Goal: Information Seeking & Learning: Learn about a topic

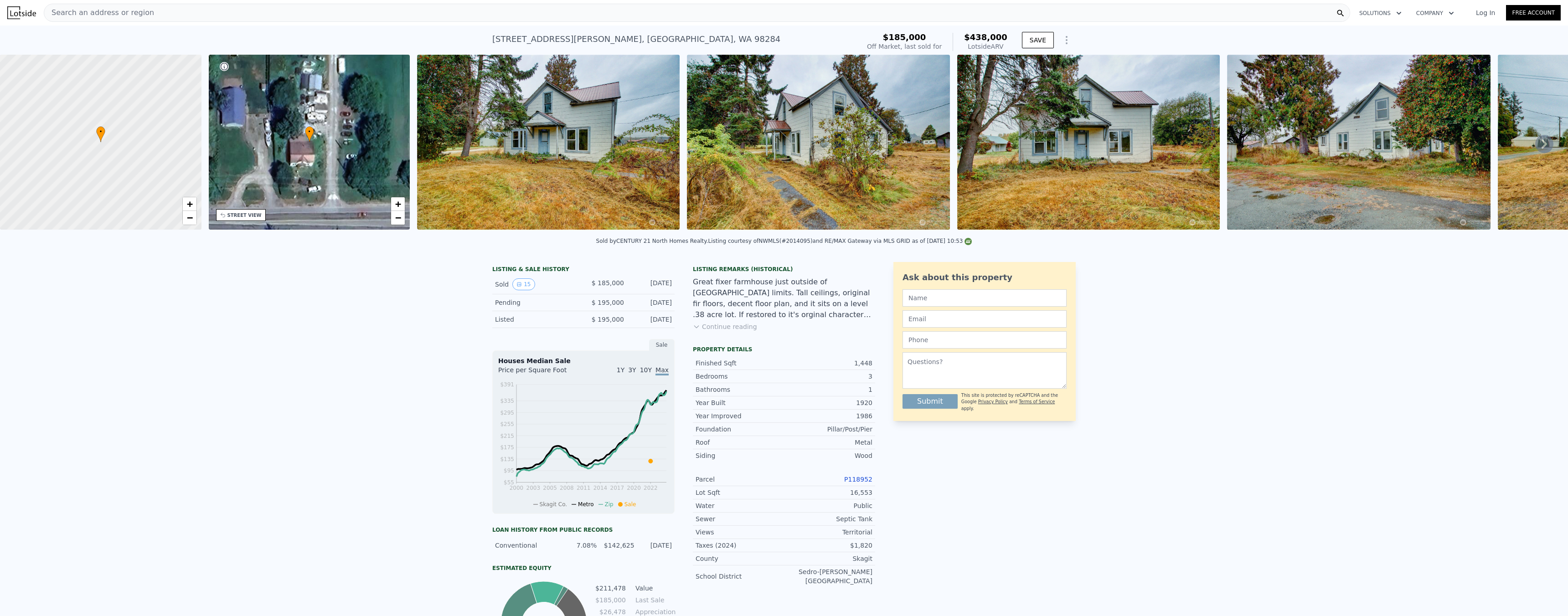
click at [165, 18] on div "Search an address or region" at bounding box center [697, 13] width 1306 height 18
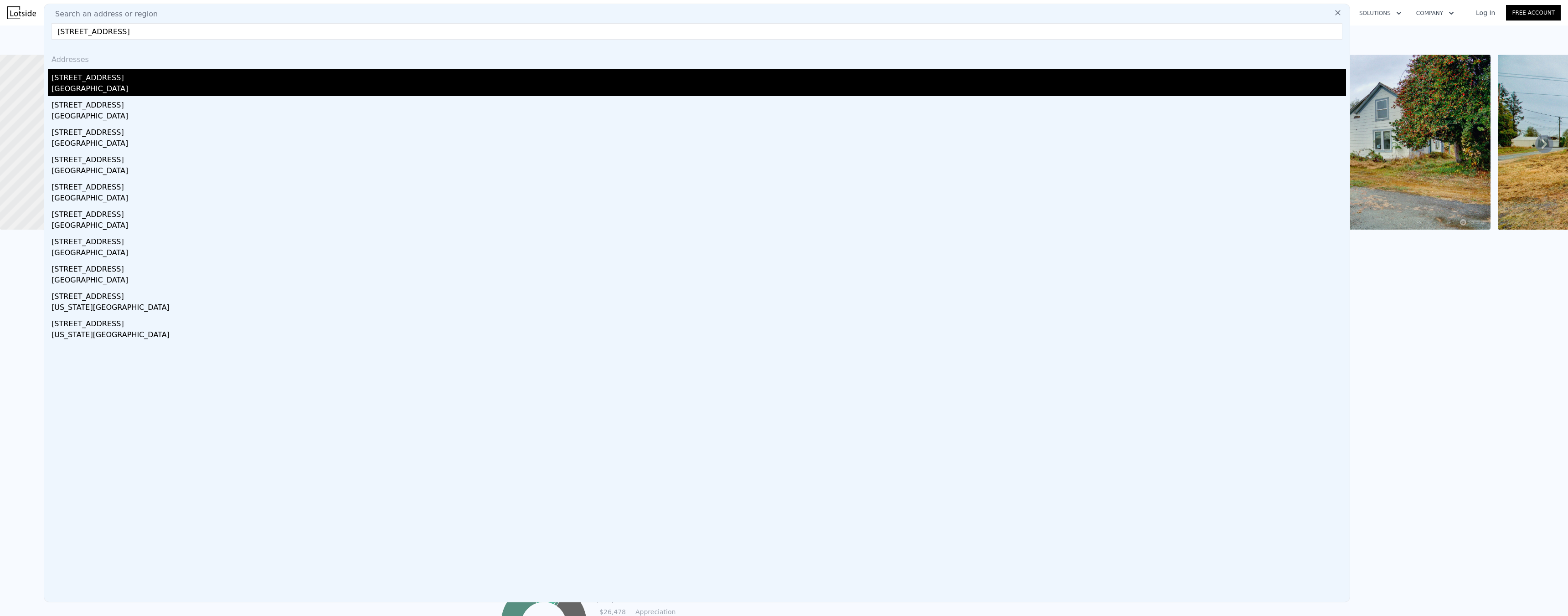
type input "[STREET_ADDRESS]"
click at [115, 85] on div "[GEOGRAPHIC_DATA]" at bounding box center [699, 89] width 1295 height 13
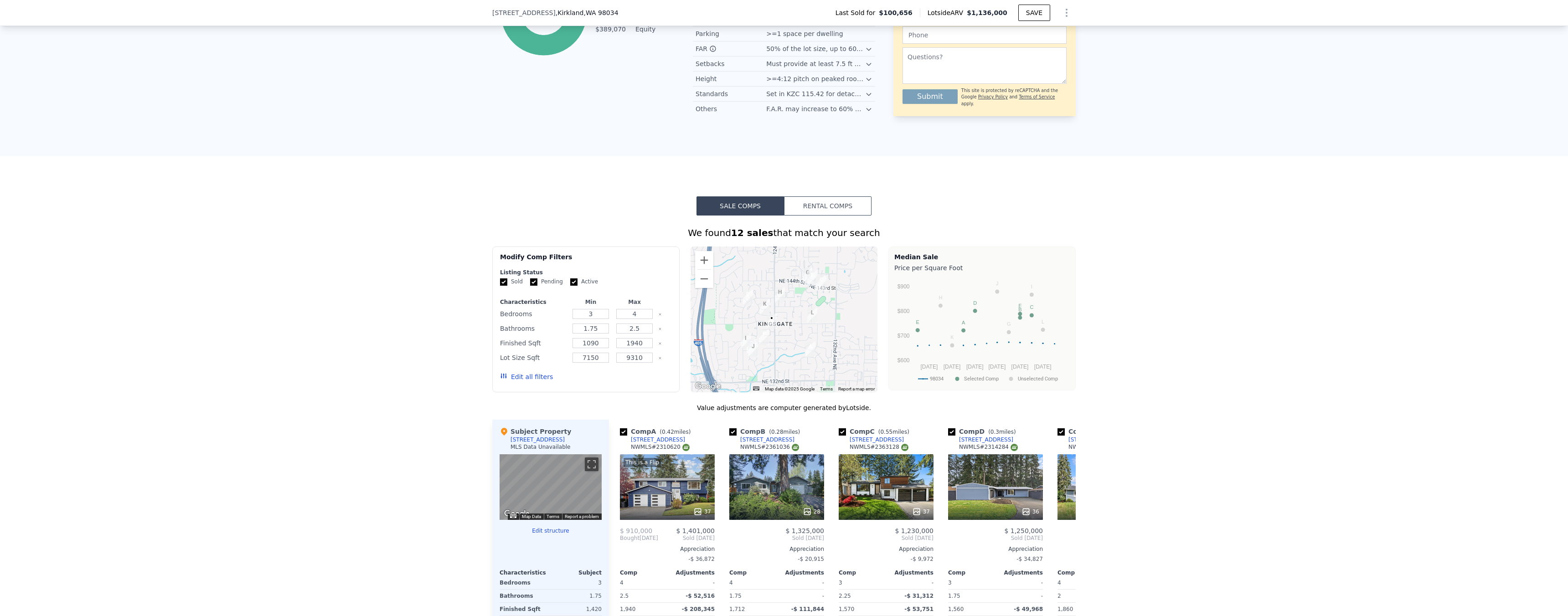
scroll to position [668, 0]
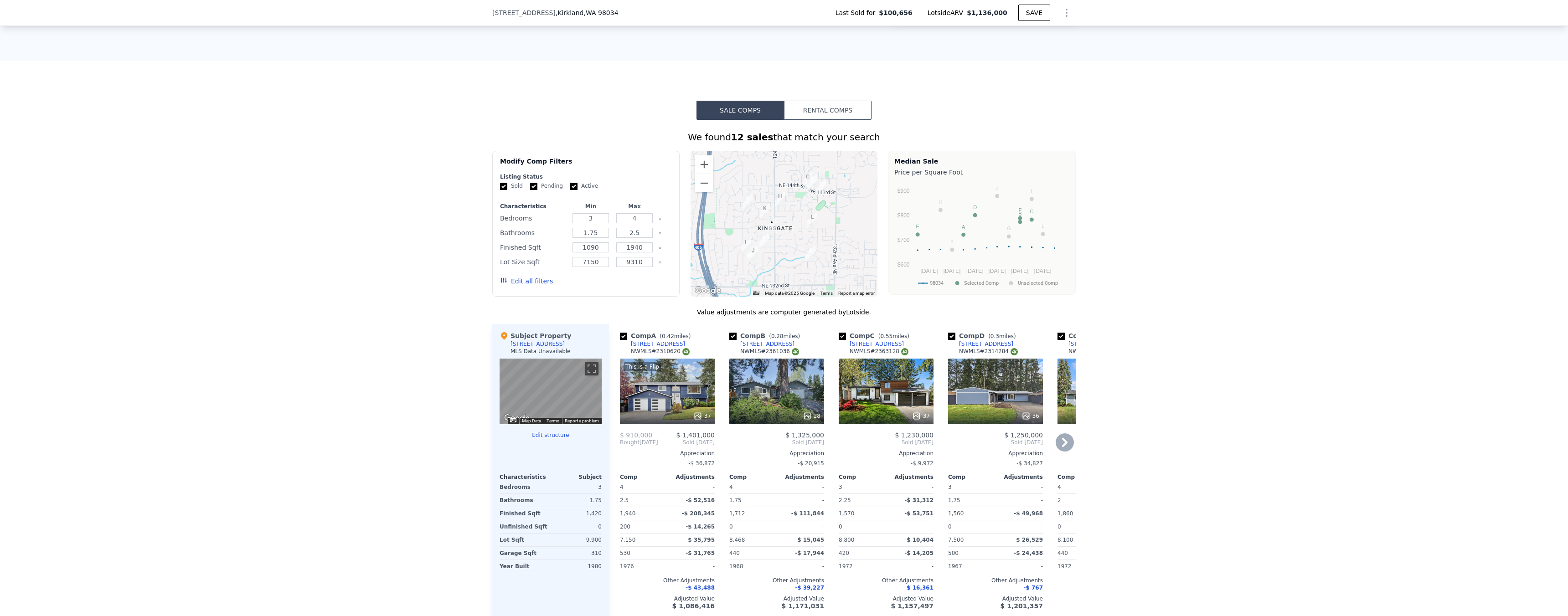
click at [1063, 452] on icon at bounding box center [1065, 443] width 18 height 18
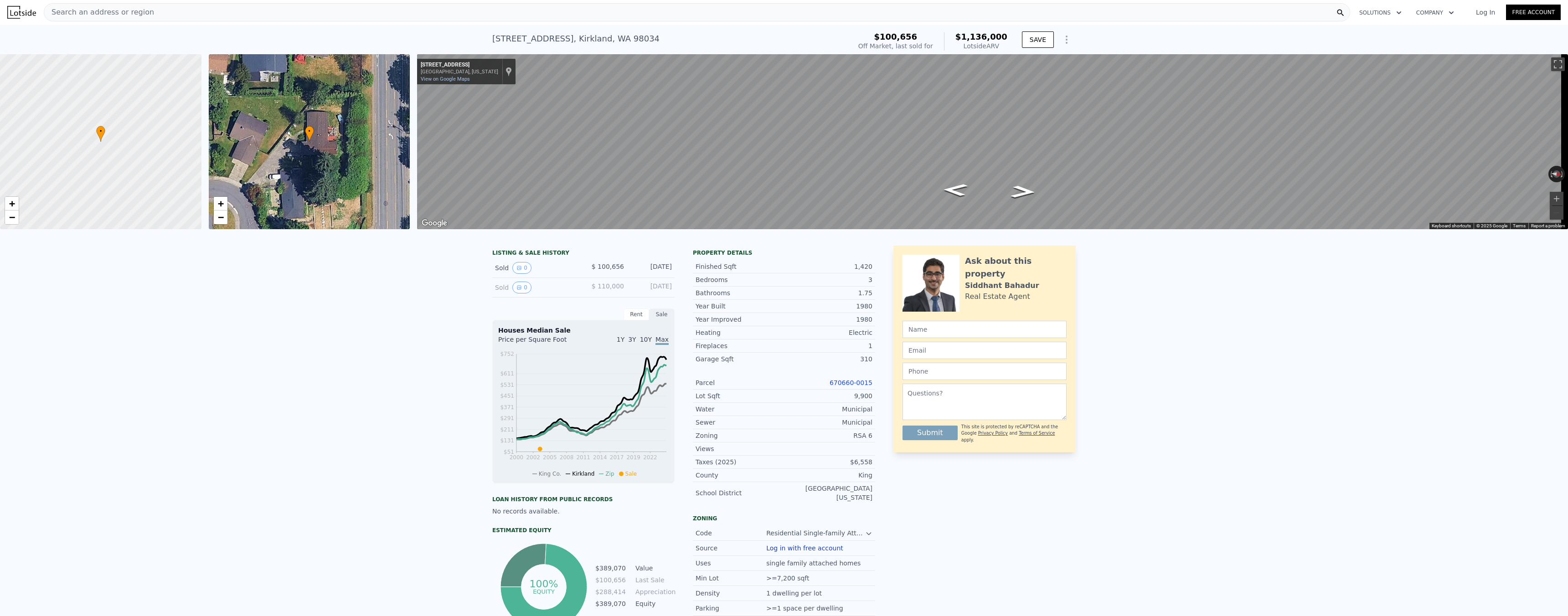
scroll to position [0, 0]
click at [122, 12] on span "Search an address or region" at bounding box center [99, 13] width 110 height 11
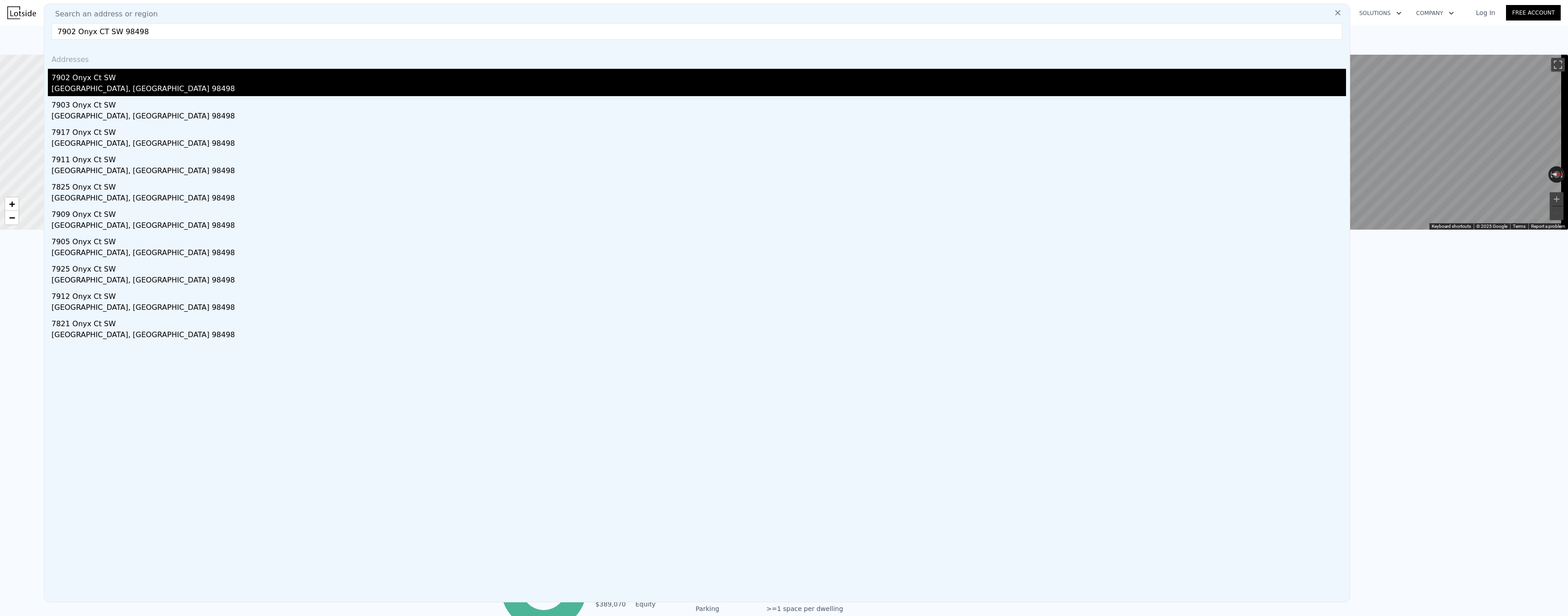
type input "7902 Onyx CT SW 98498"
click at [113, 81] on div "7902 Onyx Ct SW" at bounding box center [699, 76] width 1295 height 15
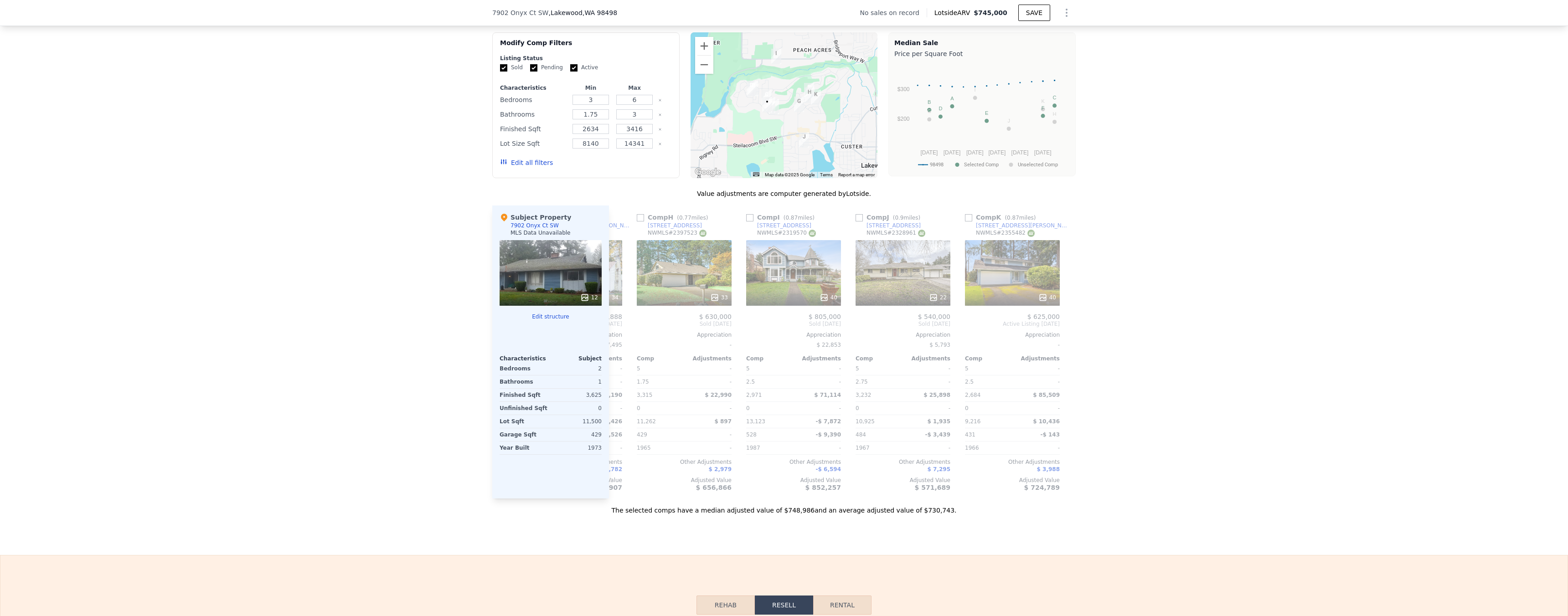
scroll to position [0, 690]
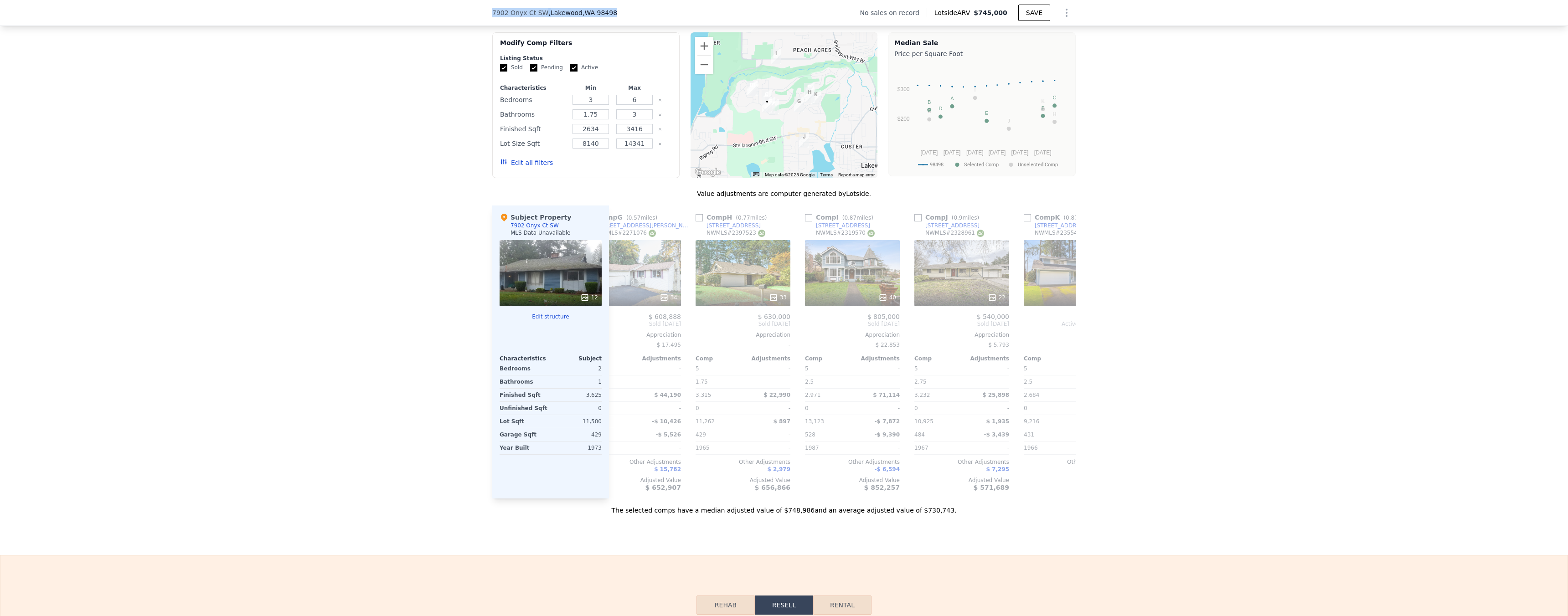
drag, startPoint x: 533, startPoint y: 13, endPoint x: 455, endPoint y: 12, distance: 78.0
click at [455, 12] on div "[STREET_ADDRESS] No sales on record Lotside ARV $745,000 SAVE" at bounding box center [784, 13] width 1568 height 26
copy div "[STREET_ADDRESS]"
click at [884, 302] on icon at bounding box center [883, 298] width 9 height 9
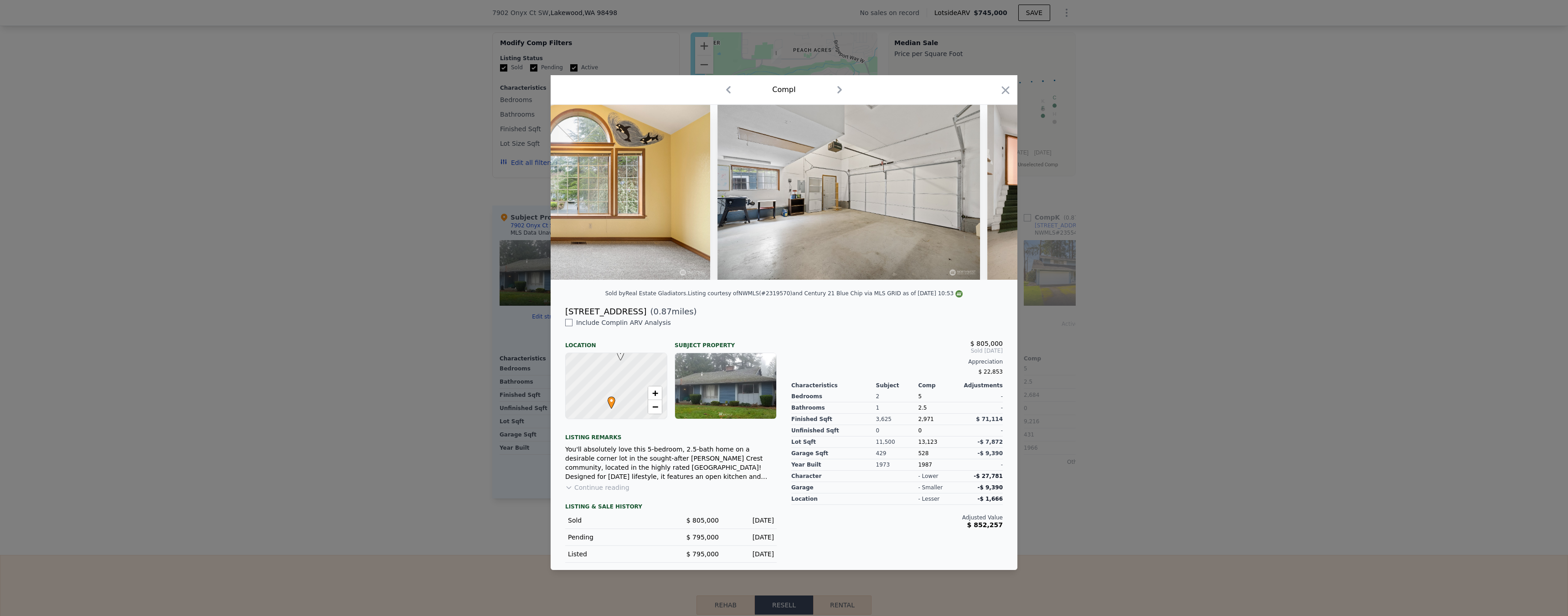
scroll to position [0, 8434]
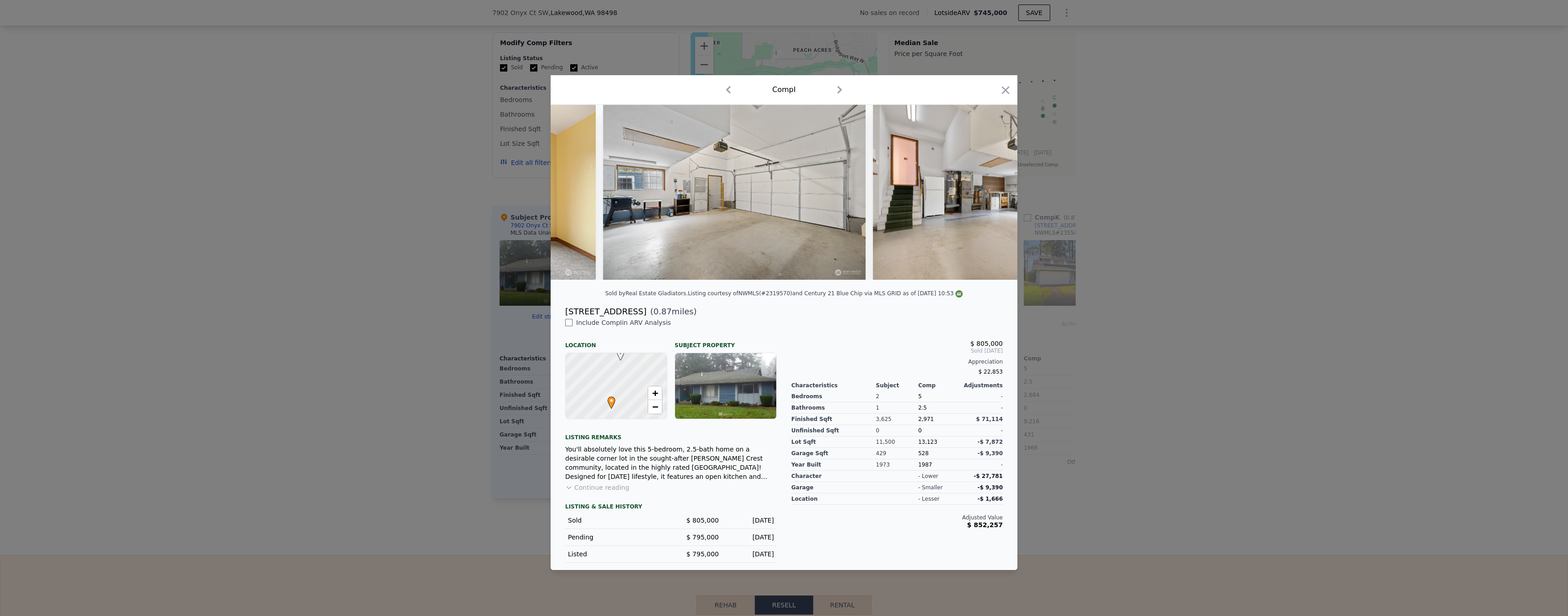
click at [1055, 268] on div at bounding box center [784, 308] width 1568 height 616
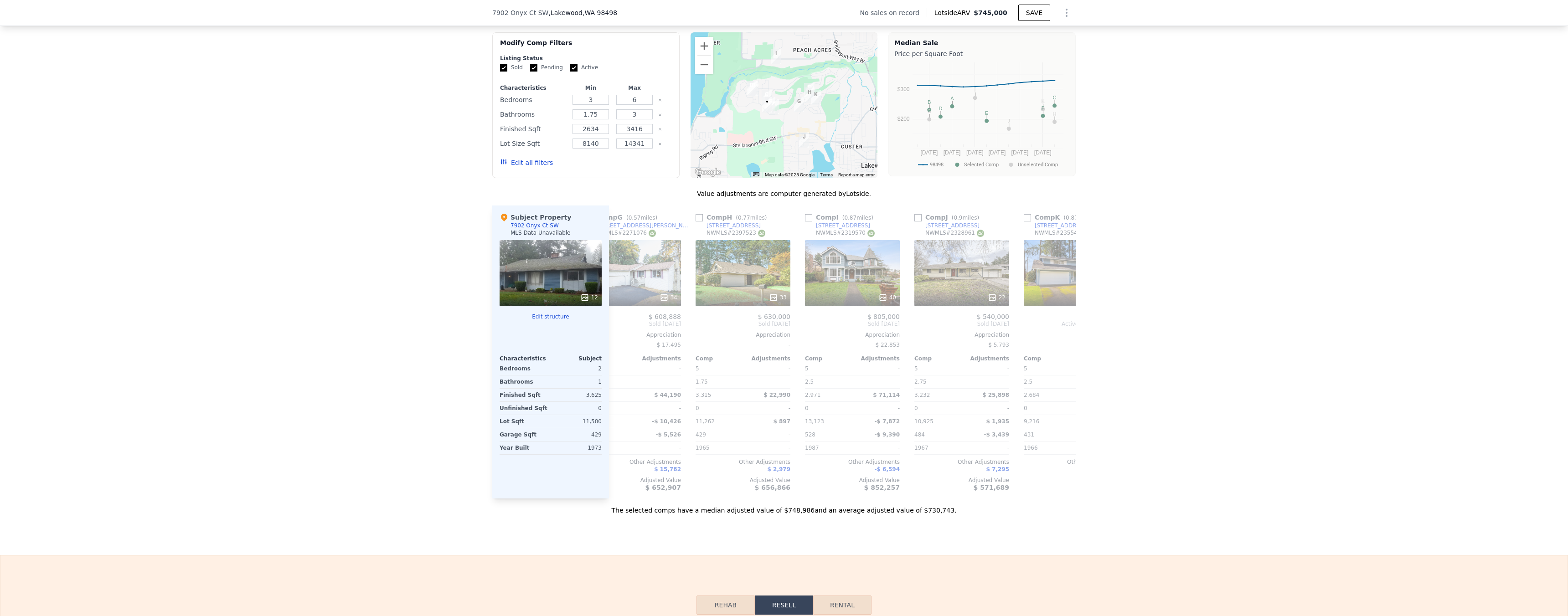
scroll to position [0, 758]
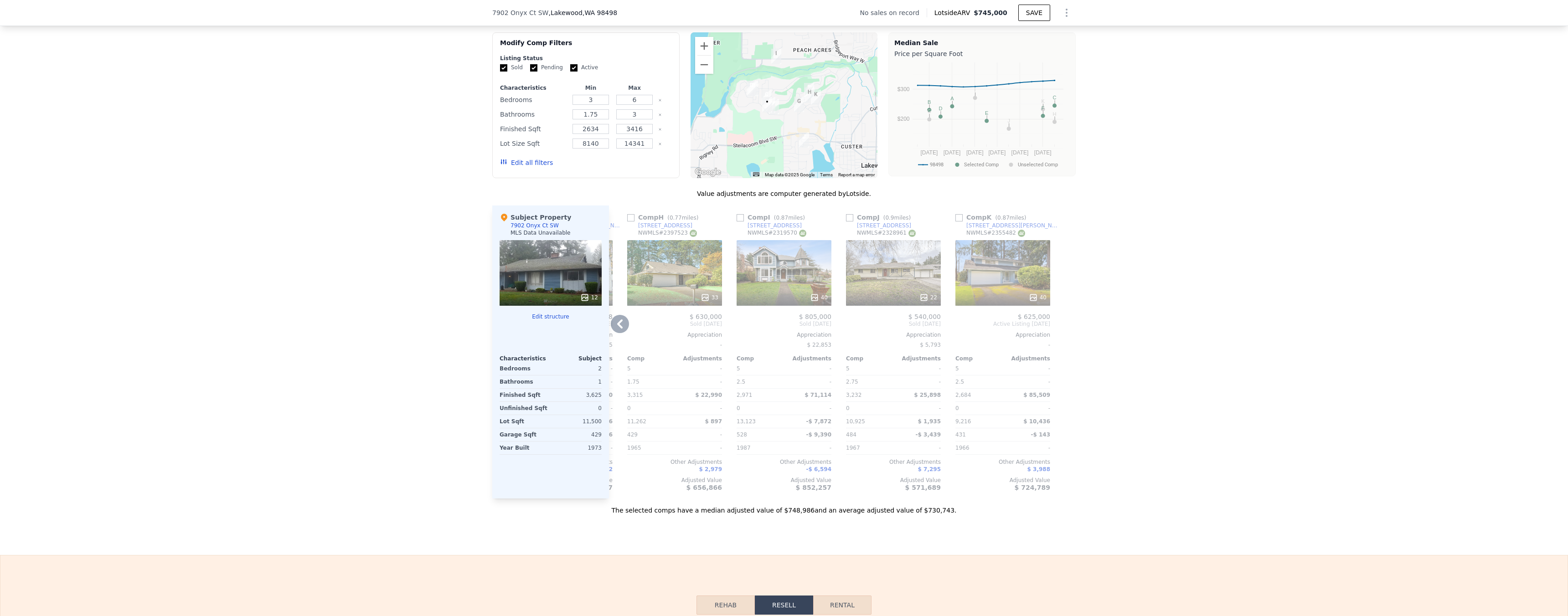
click at [925, 302] on icon at bounding box center [923, 298] width 9 height 9
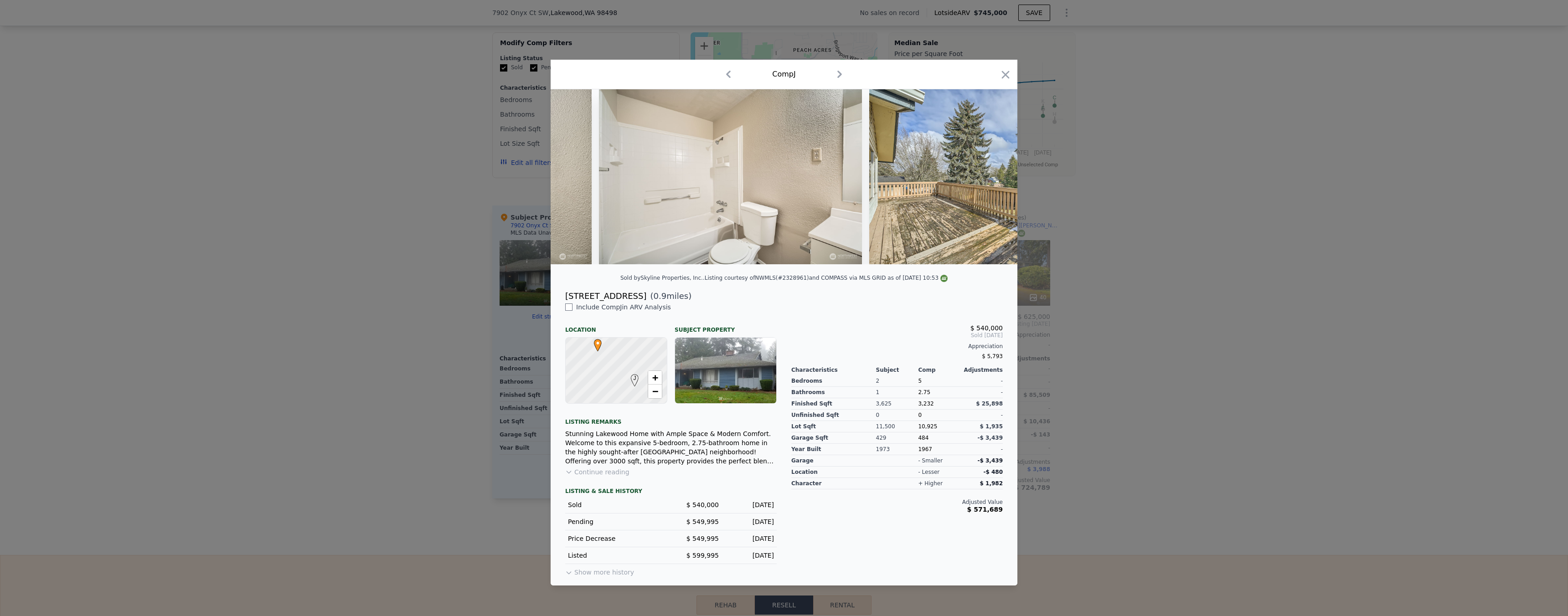
scroll to position [0, 5061]
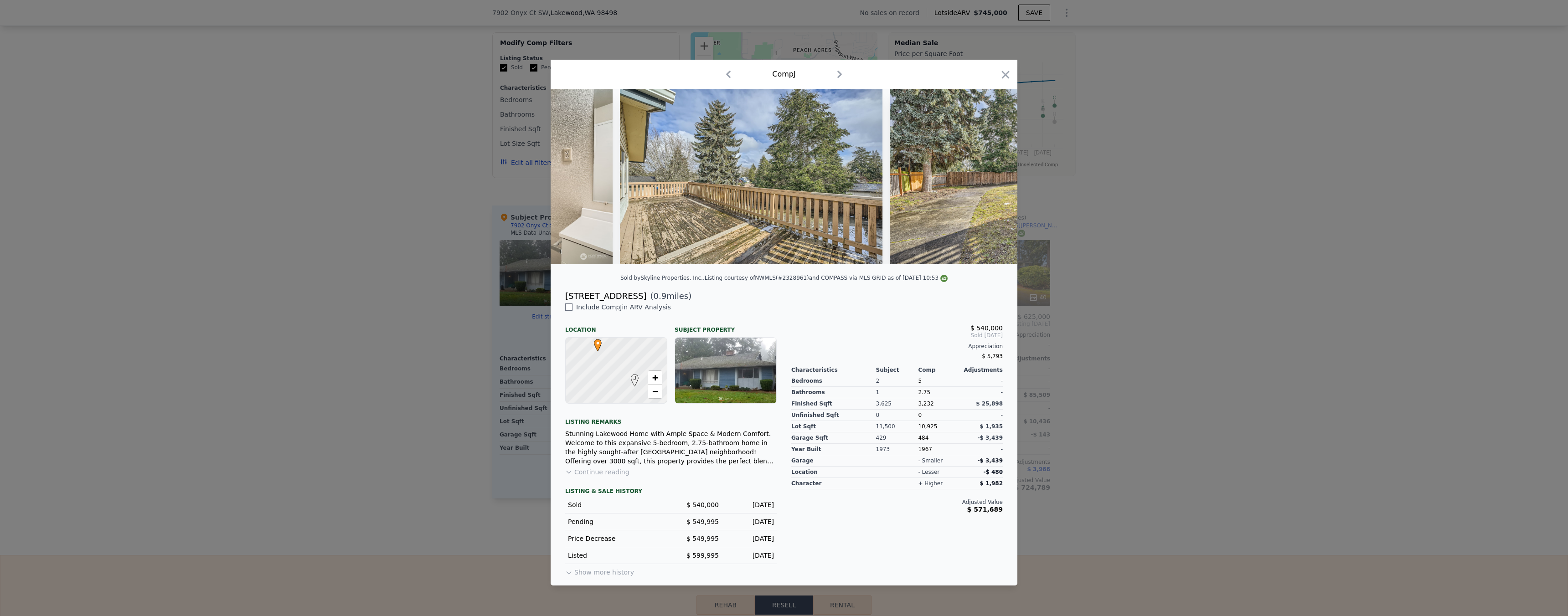
click at [1155, 250] on div at bounding box center [784, 308] width 1568 height 616
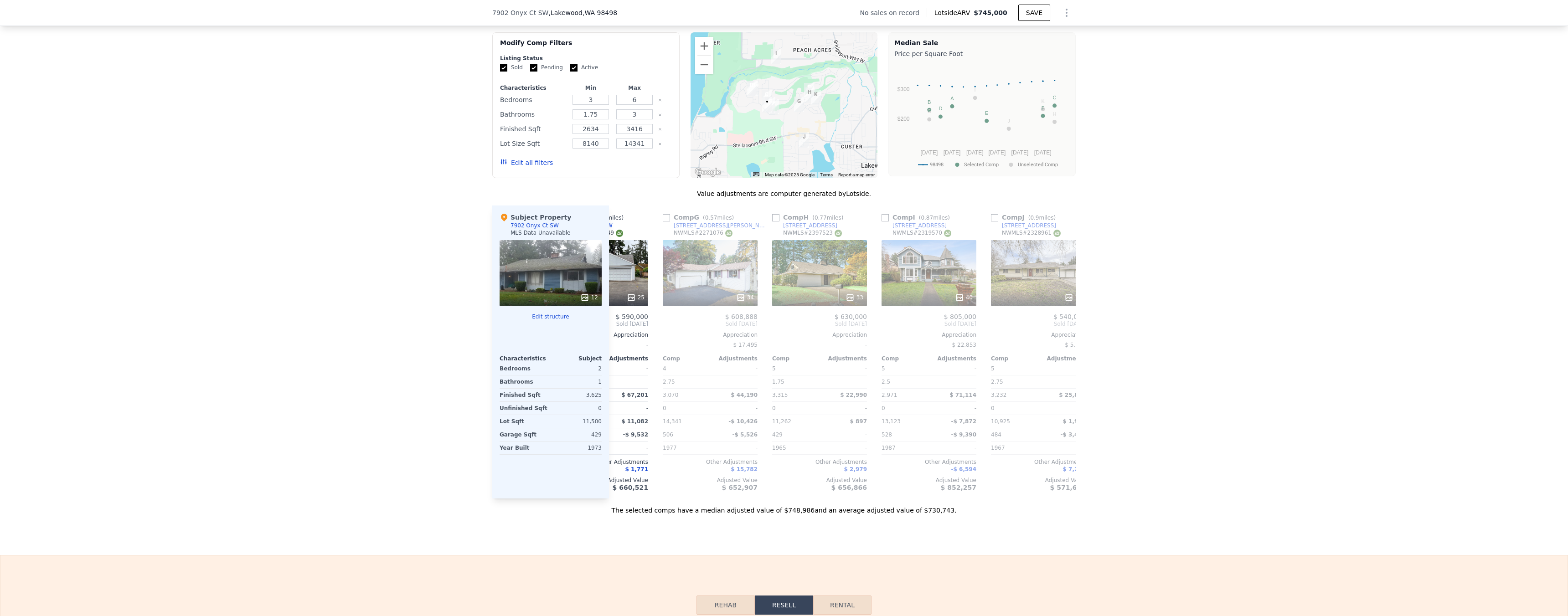
scroll to position [0, 547]
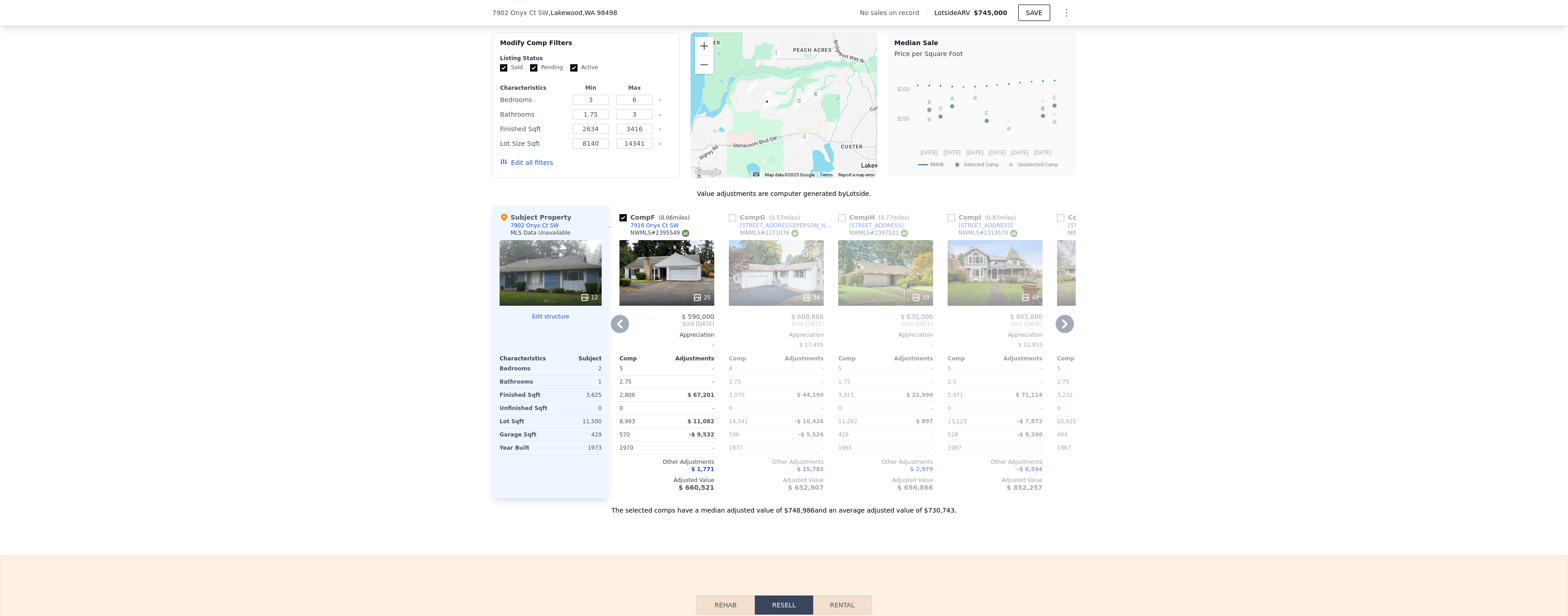
click at [917, 302] on div "33" at bounding box center [920, 298] width 18 height 9
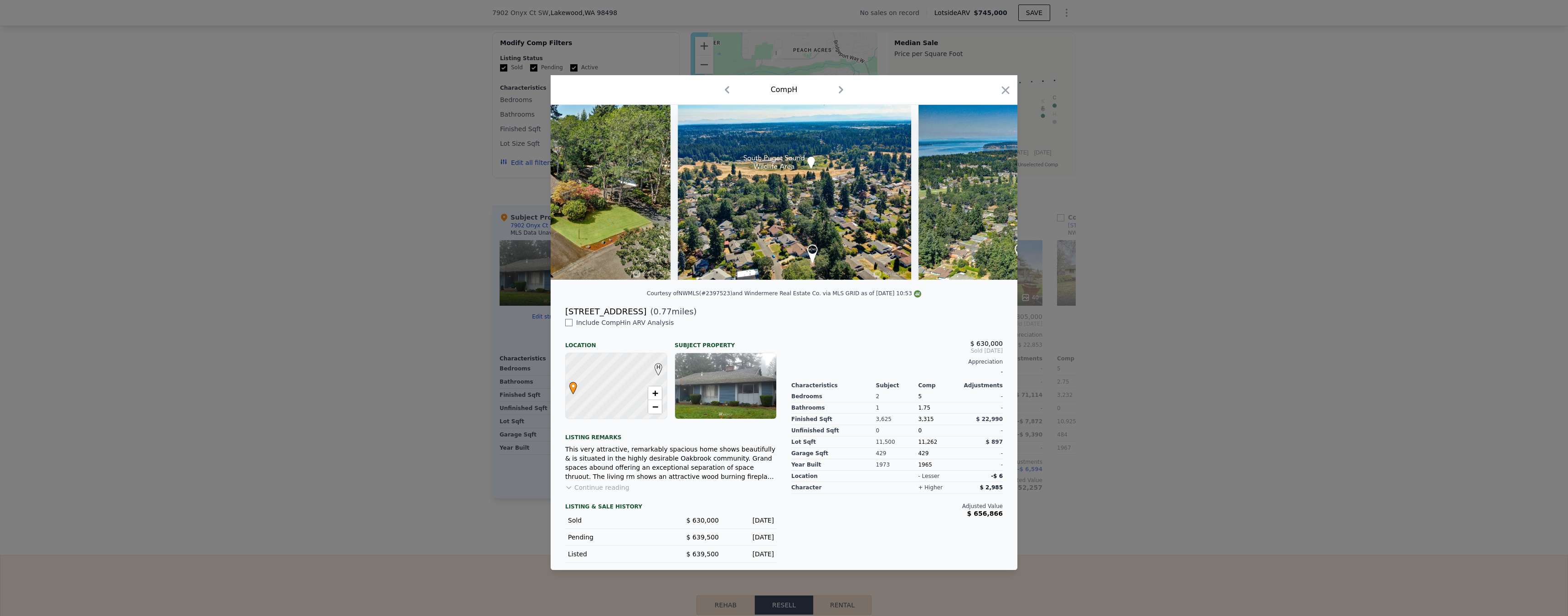
scroll to position [0, 7066]
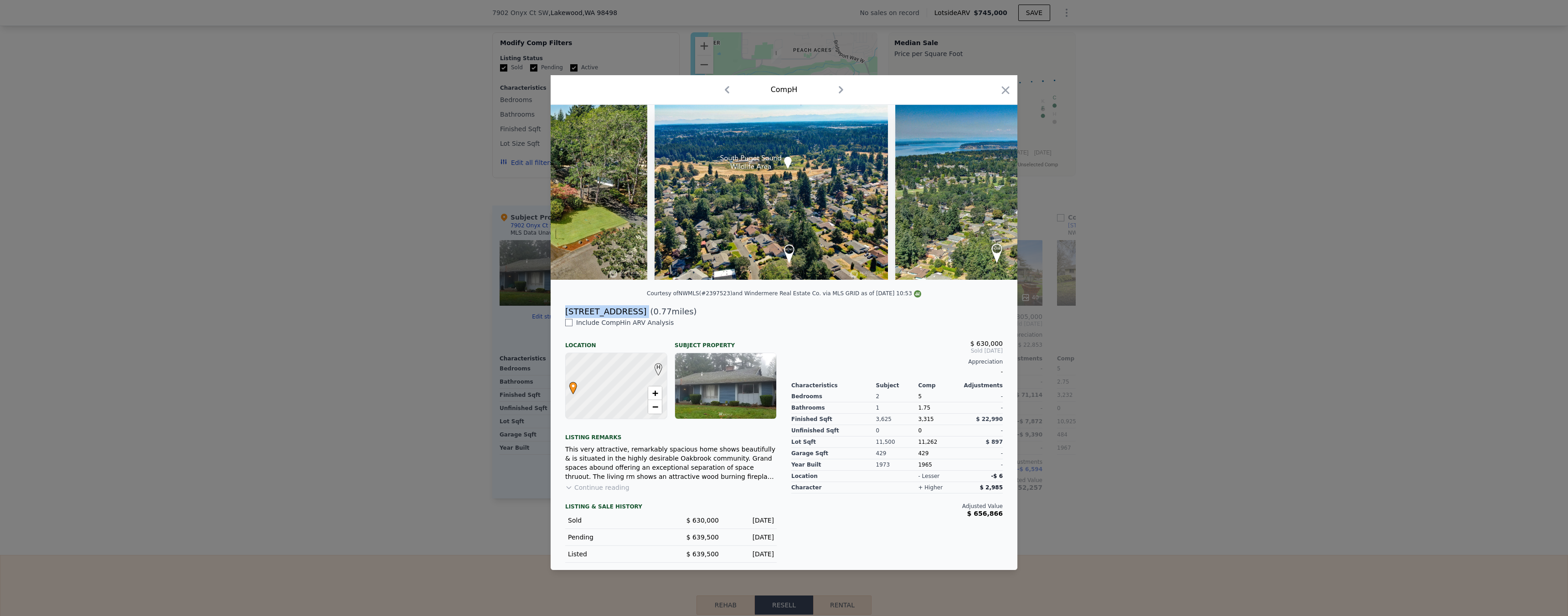
drag, startPoint x: 631, startPoint y: 315, endPoint x: 567, endPoint y: 315, distance: 64.0
click at [562, 316] on div "[STREET_ADDRESS] ( 0.77 miles)" at bounding box center [784, 312] width 452 height 13
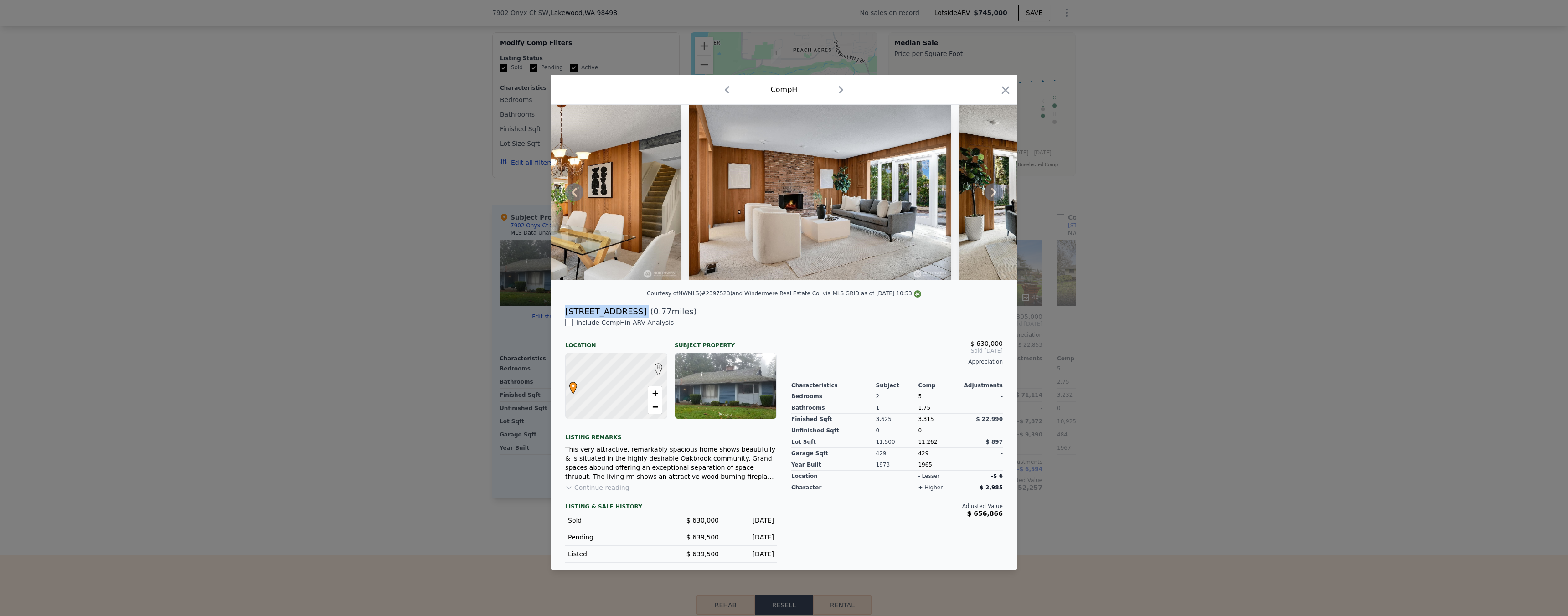
scroll to position [0, 2014]
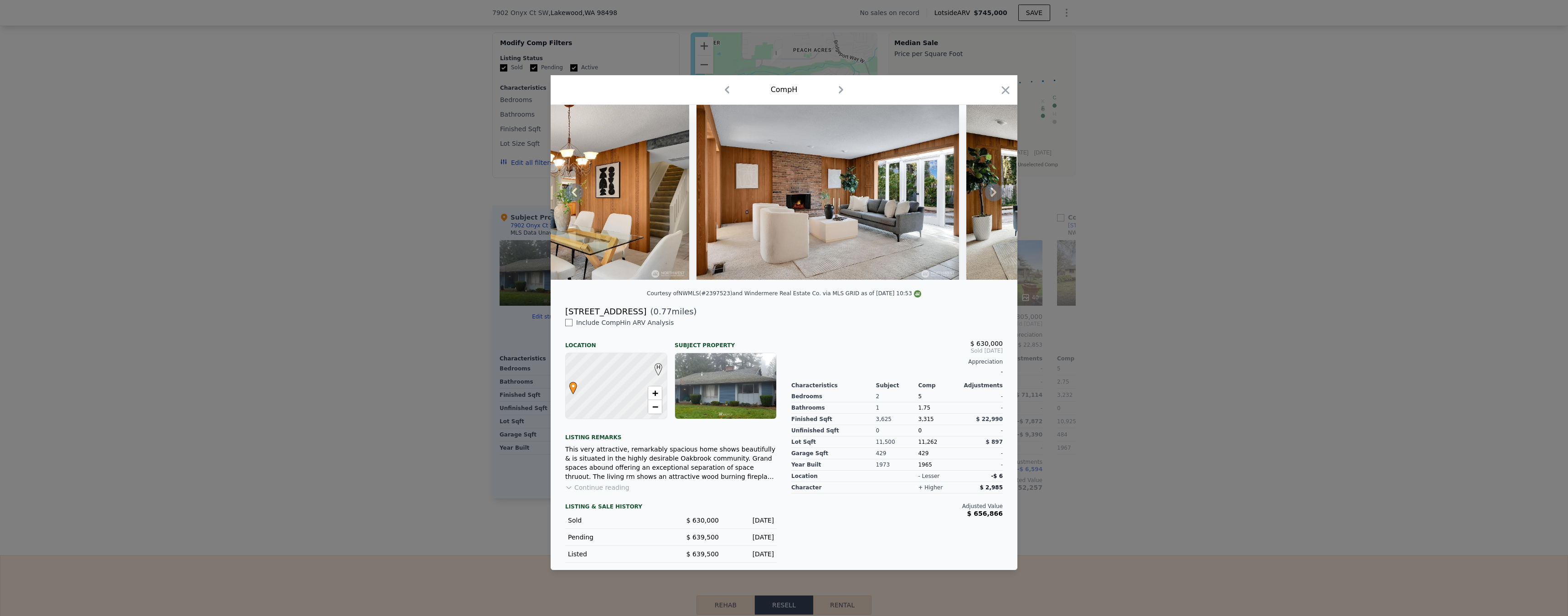
click at [992, 195] on icon at bounding box center [993, 192] width 5 height 9
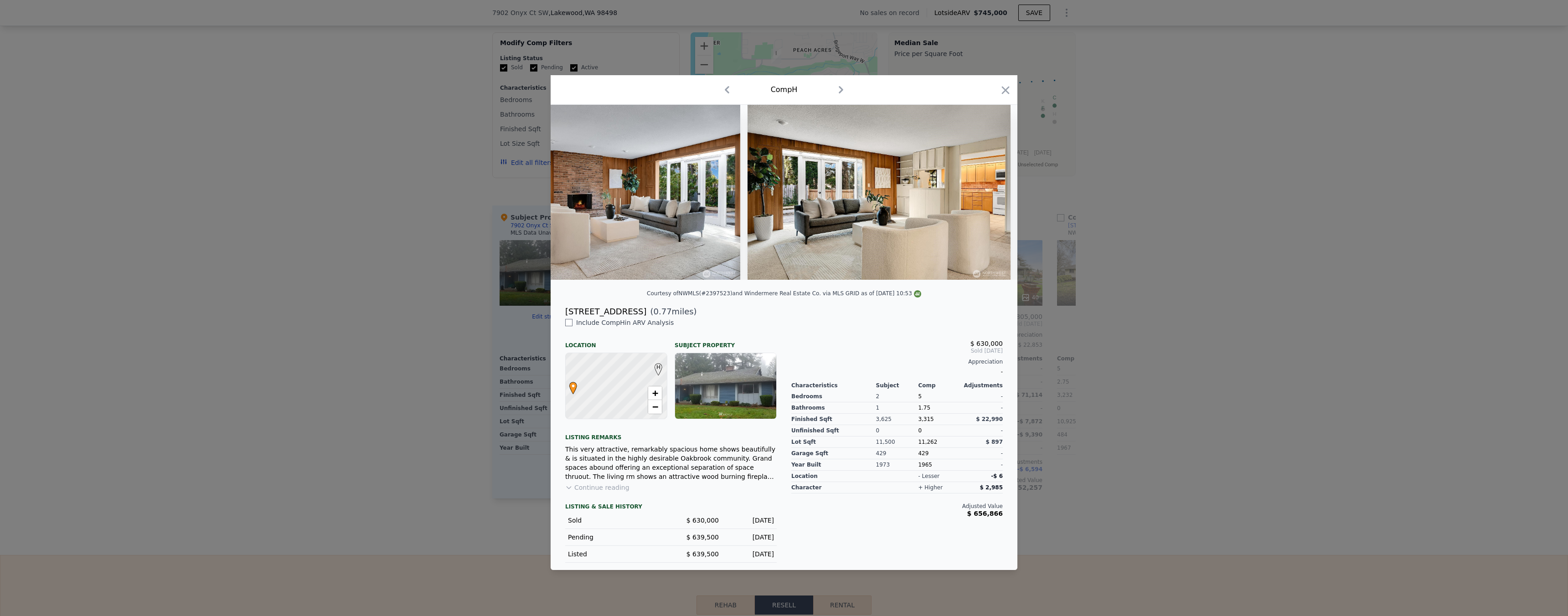
click at [993, 194] on img at bounding box center [878, 192] width 262 height 175
drag, startPoint x: 993, startPoint y: 194, endPoint x: 1004, endPoint y: 194, distance: 11.0
click at [993, 194] on icon at bounding box center [993, 192] width 5 height 9
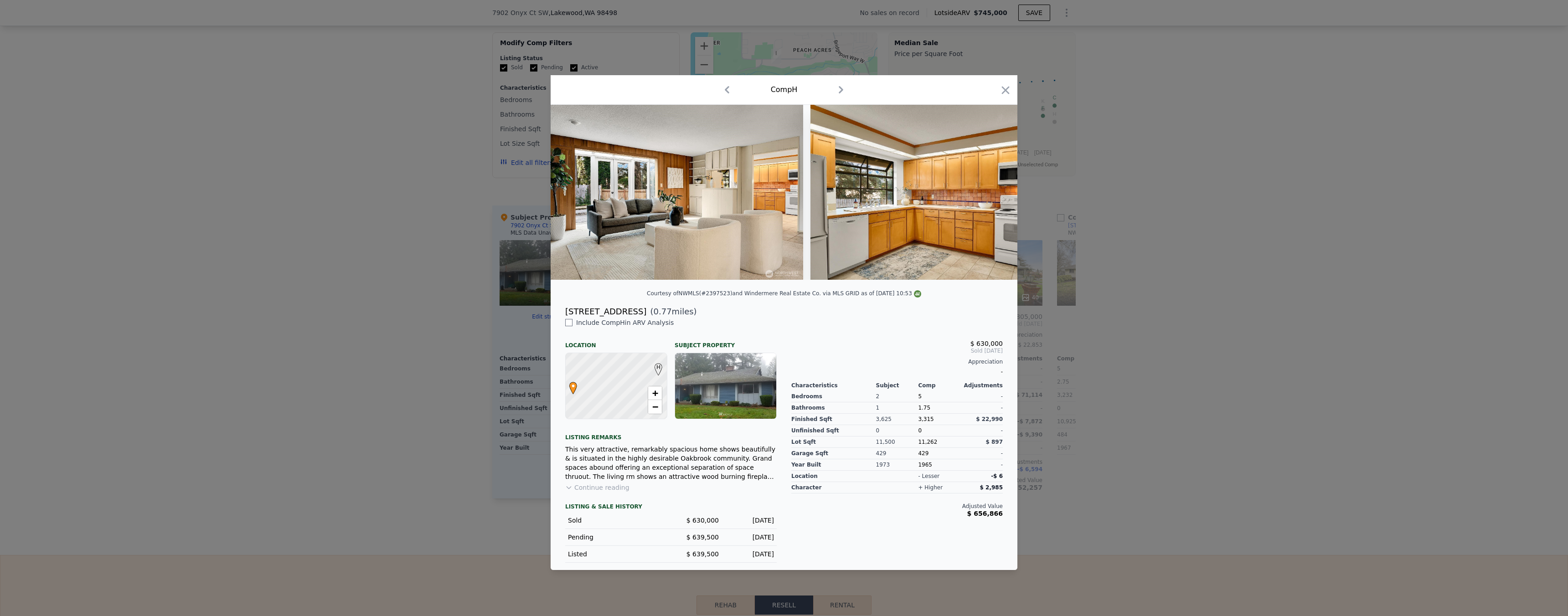
scroll to position [0, 2451]
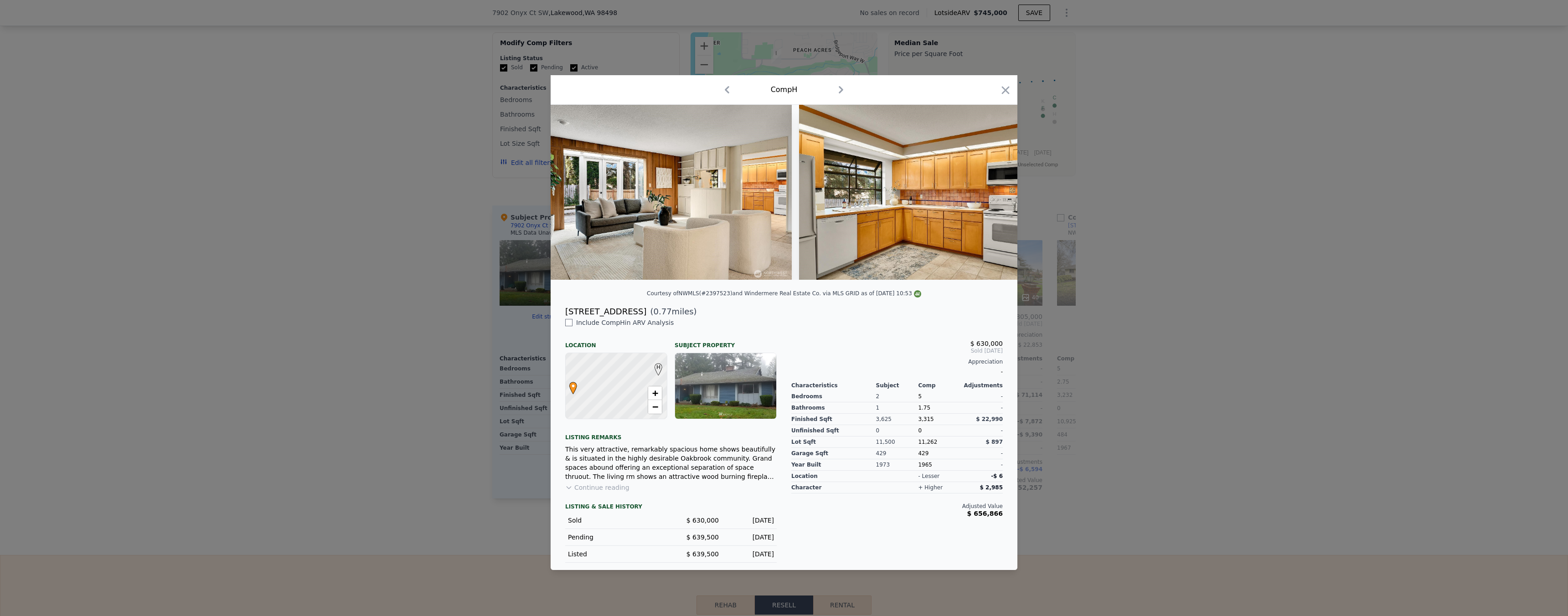
click at [1206, 206] on div at bounding box center [784, 308] width 1568 height 616
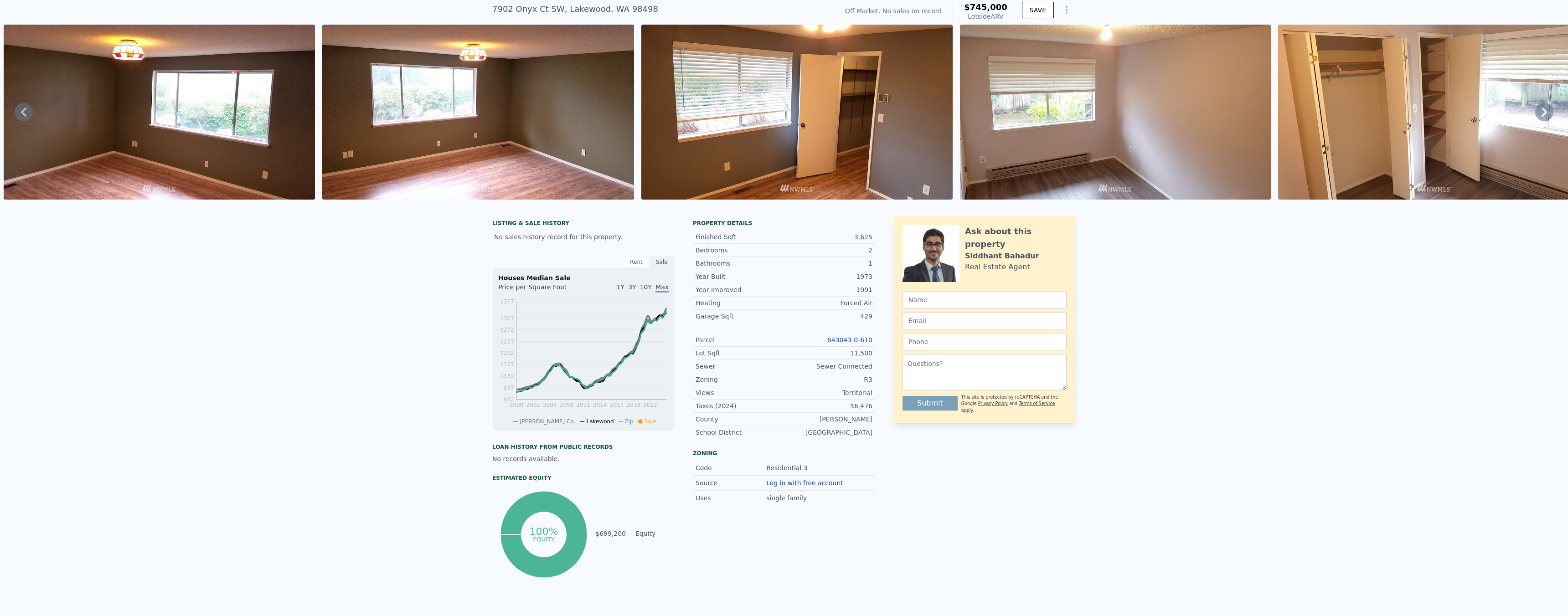
scroll to position [3, 0]
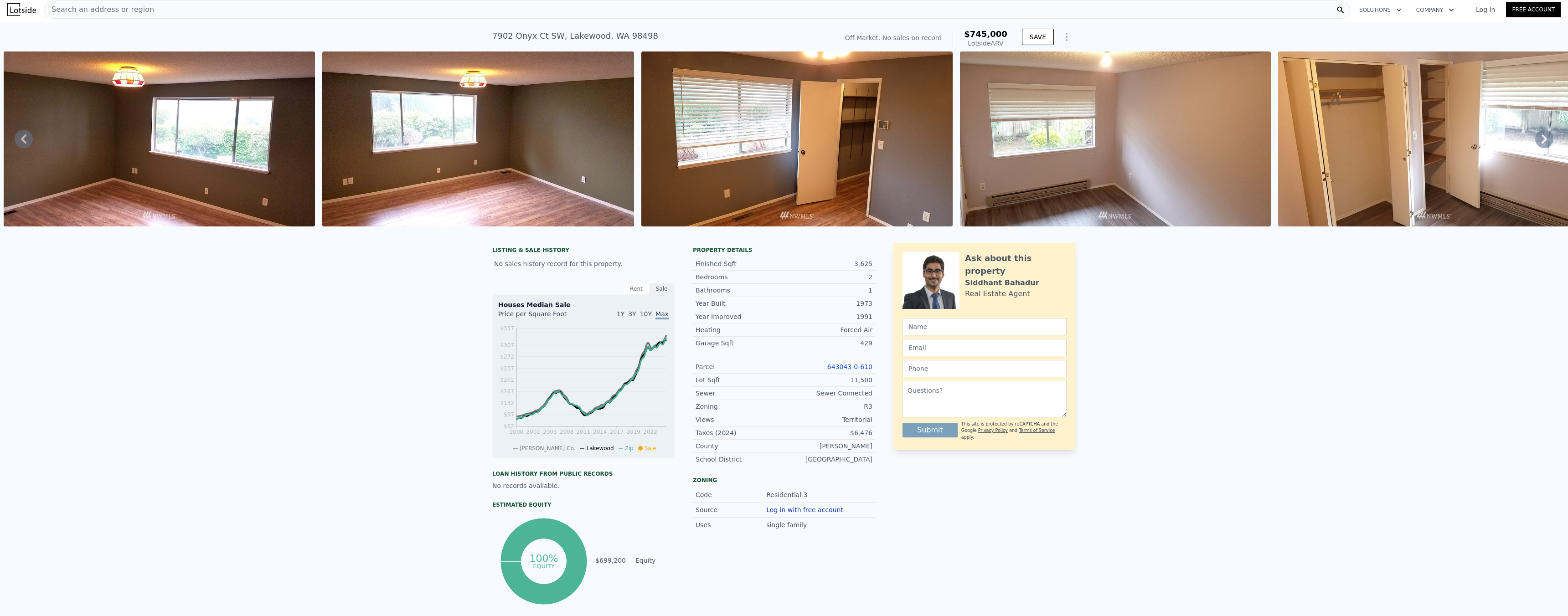
click at [135, 10] on span "Search an address or region" at bounding box center [99, 10] width 110 height 11
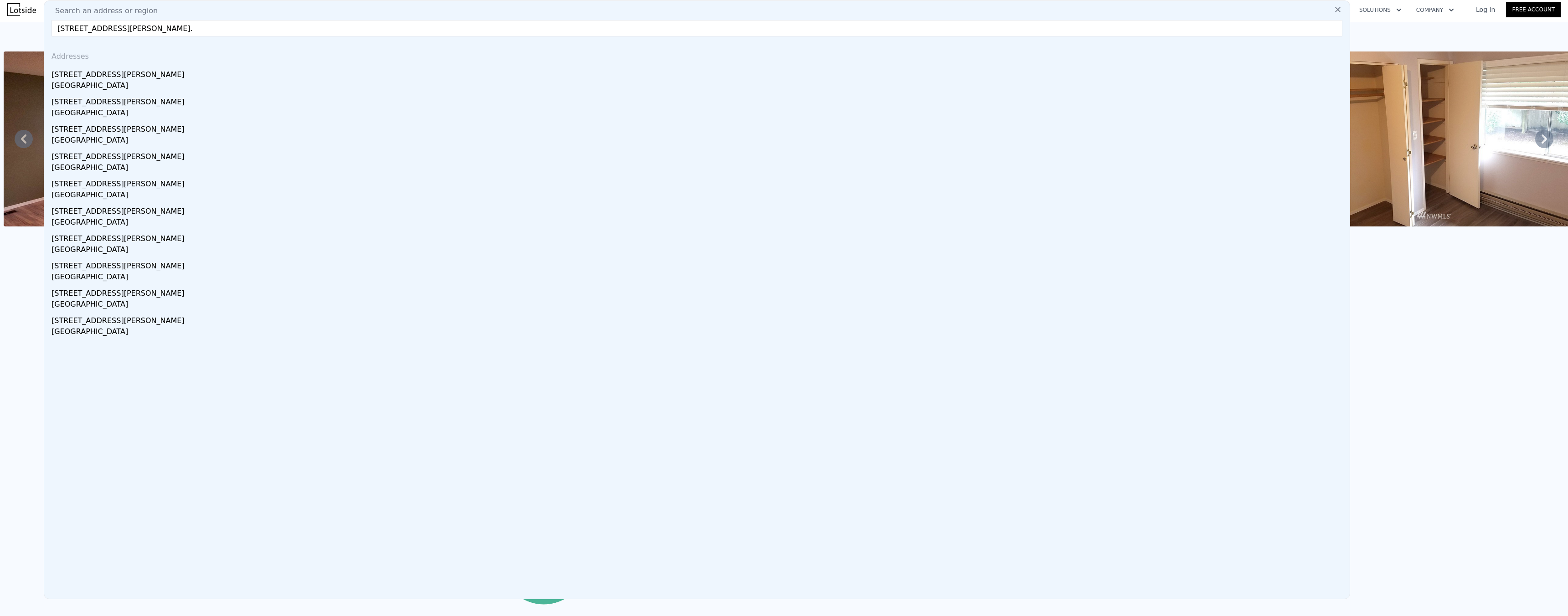
drag, startPoint x: 79, startPoint y: 29, endPoint x: 54, endPoint y: 31, distance: 25.1
click at [54, 31] on input "[STREET_ADDRESS][PERSON_NAME]." at bounding box center [697, 28] width 1291 height 16
type input "[STREET_ADDRESS][PERSON_NAME]."
click at [1335, 8] on icon at bounding box center [1337, 9] width 5 height 5
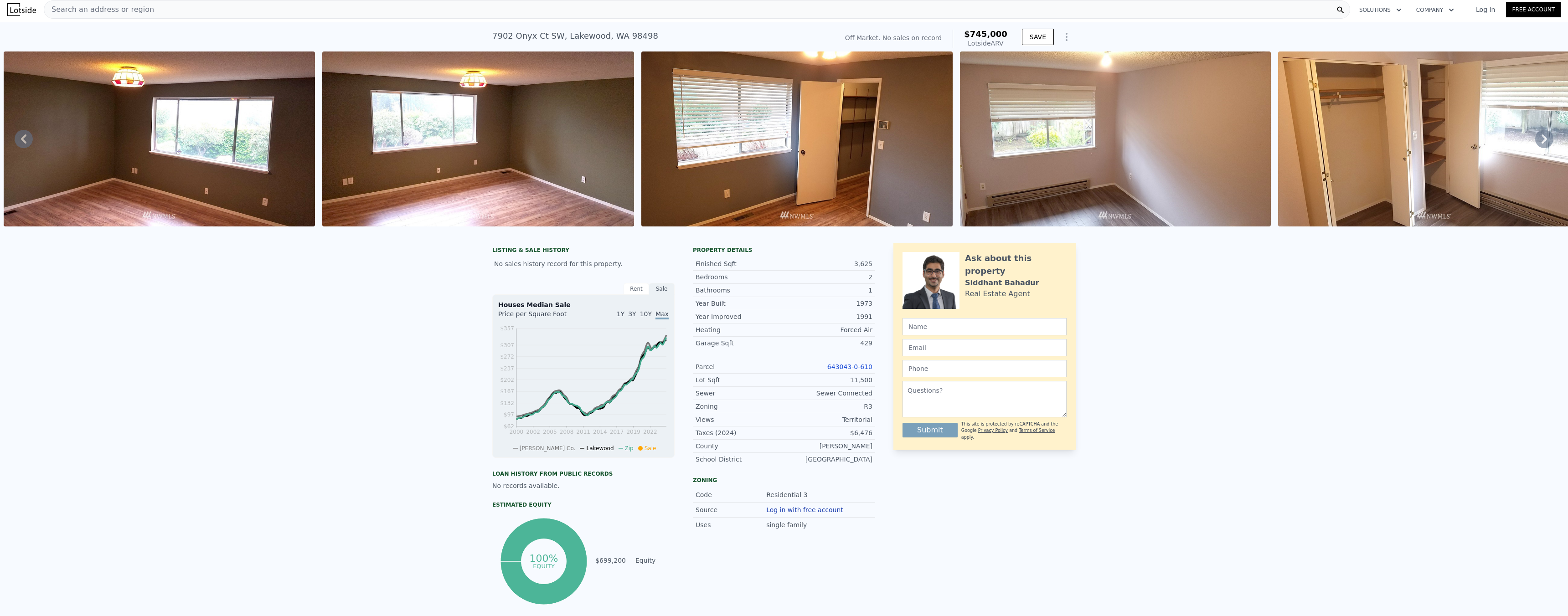
click at [366, 15] on div "Search an address or region" at bounding box center [697, 10] width 1306 height 18
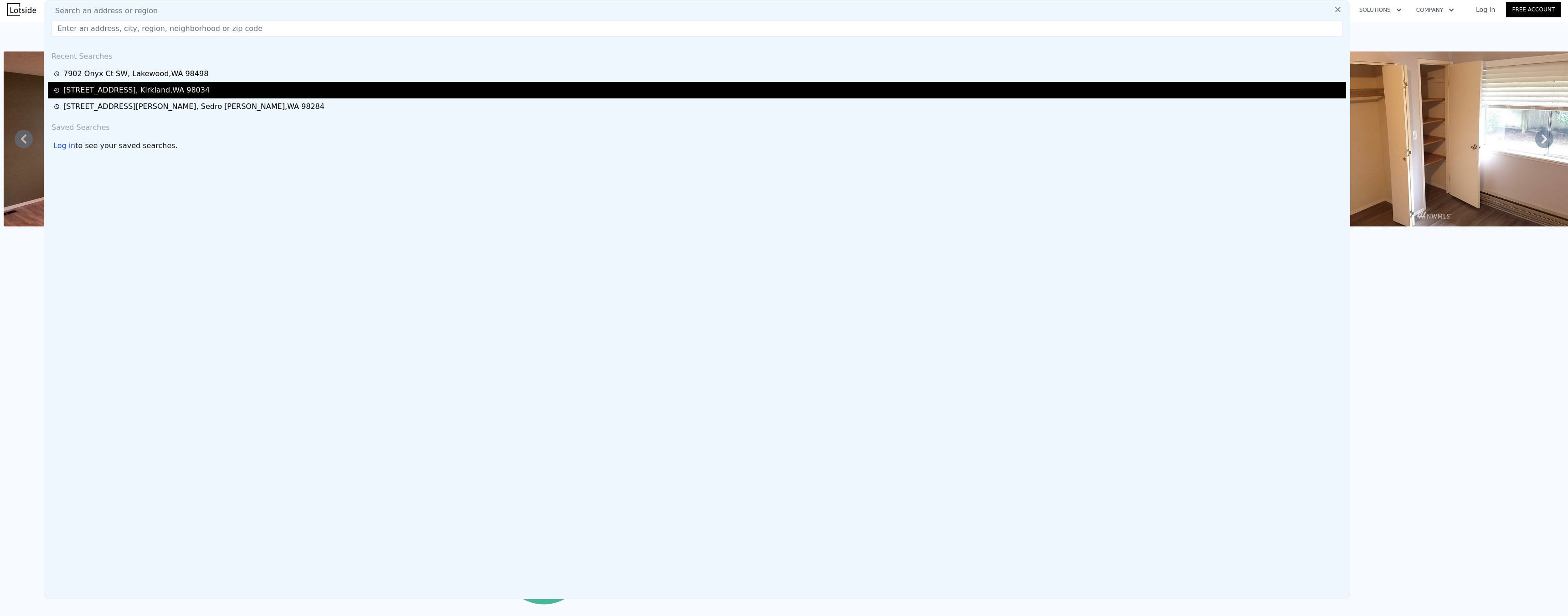
click at [150, 93] on div "[STREET_ADDRESS]" at bounding box center [136, 90] width 146 height 11
type input "4"
type input "2.5"
type input "1090"
type input "1940"
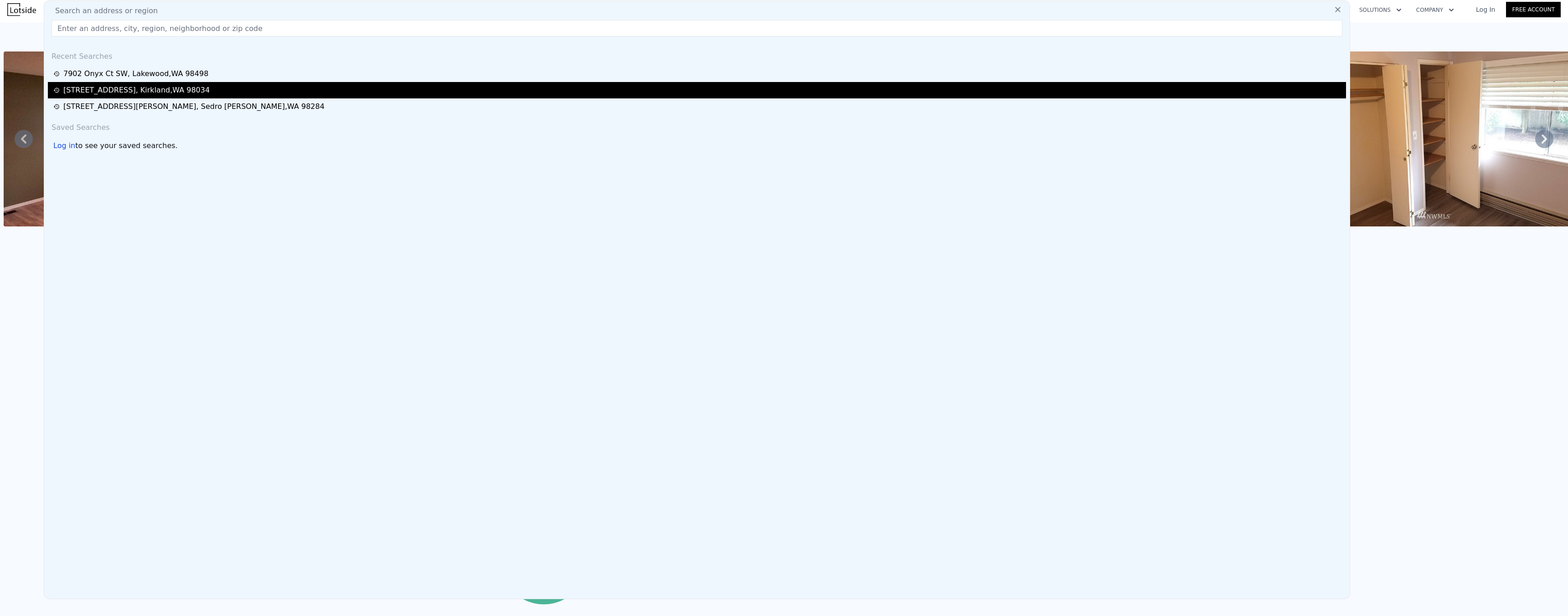
type input "7150"
type input "9310"
type input "$ 1,136,000"
type input "$ 940,378"
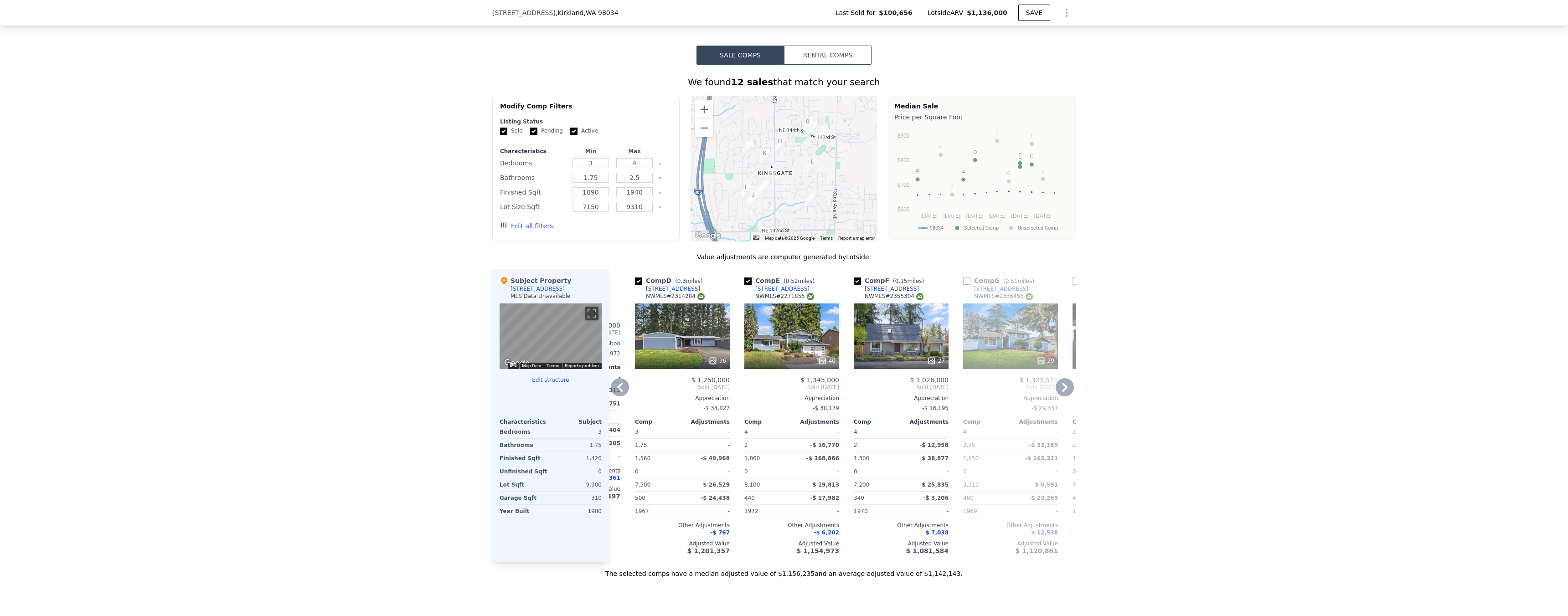
scroll to position [723, 0]
drag, startPoint x: 747, startPoint y: 576, endPoint x: 763, endPoint y: 571, distance: 16.8
click at [727, 576] on div "The selected comps have a median adjusted value of $1,156,235 and an average ad…" at bounding box center [784, 570] width 584 height 16
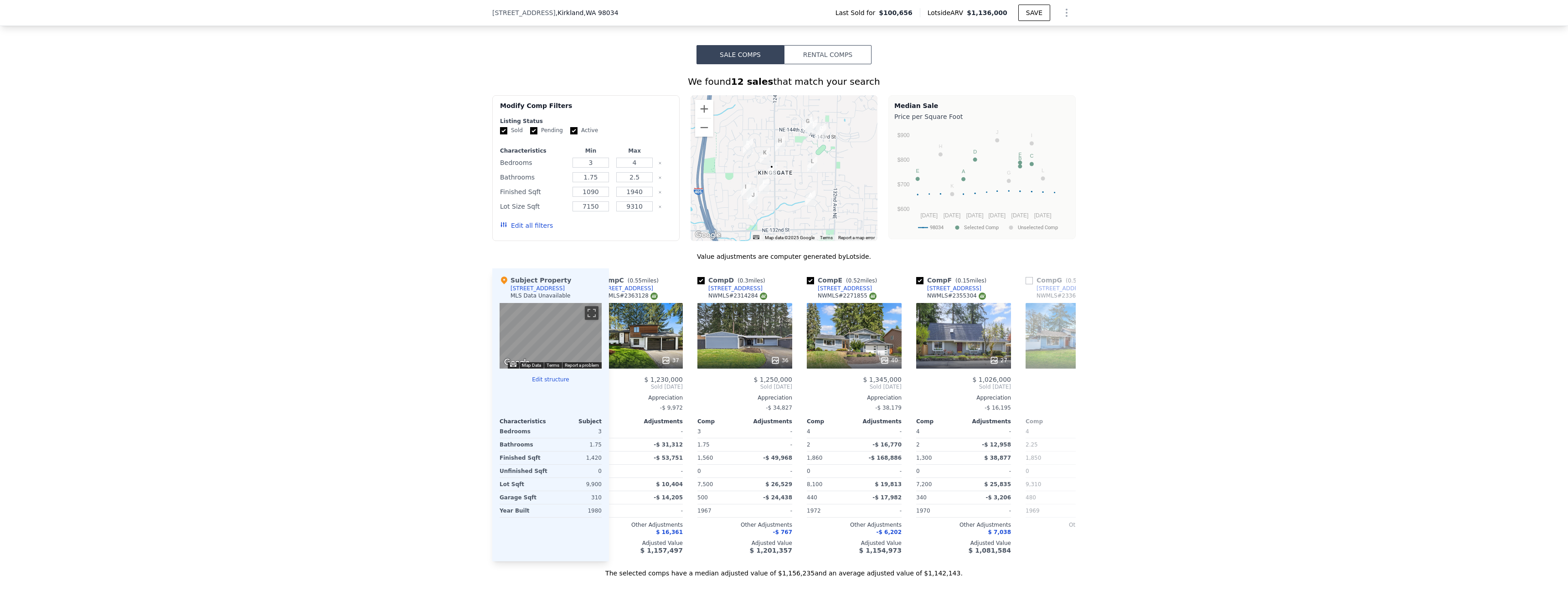
scroll to position [0, 188]
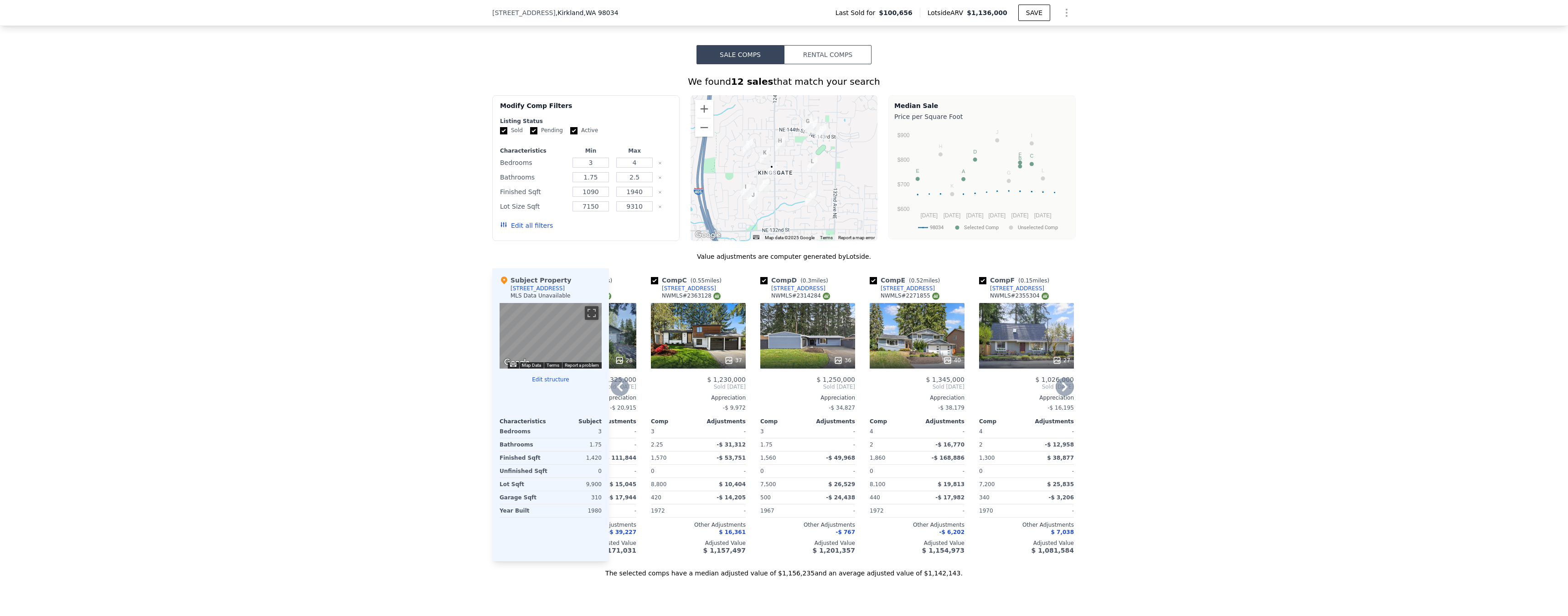
click at [725, 369] on div at bounding box center [698, 360] width 95 height 16
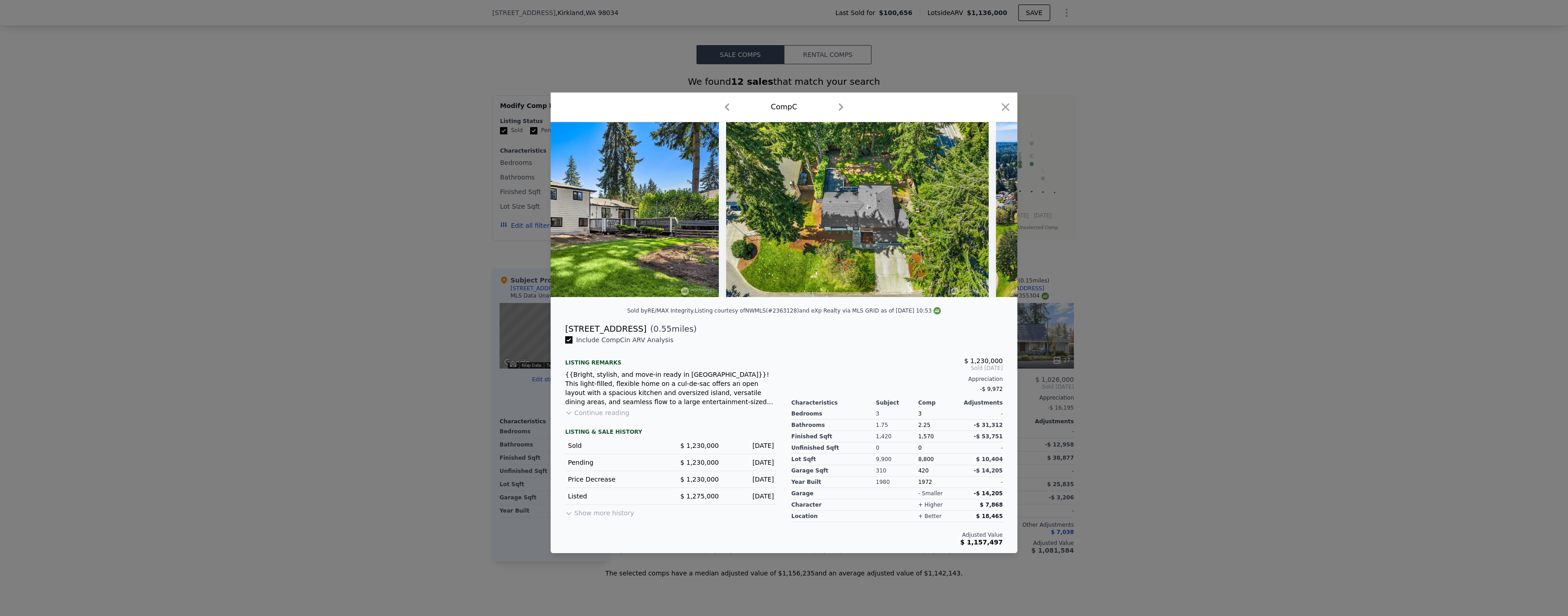
scroll to position [0, 8034]
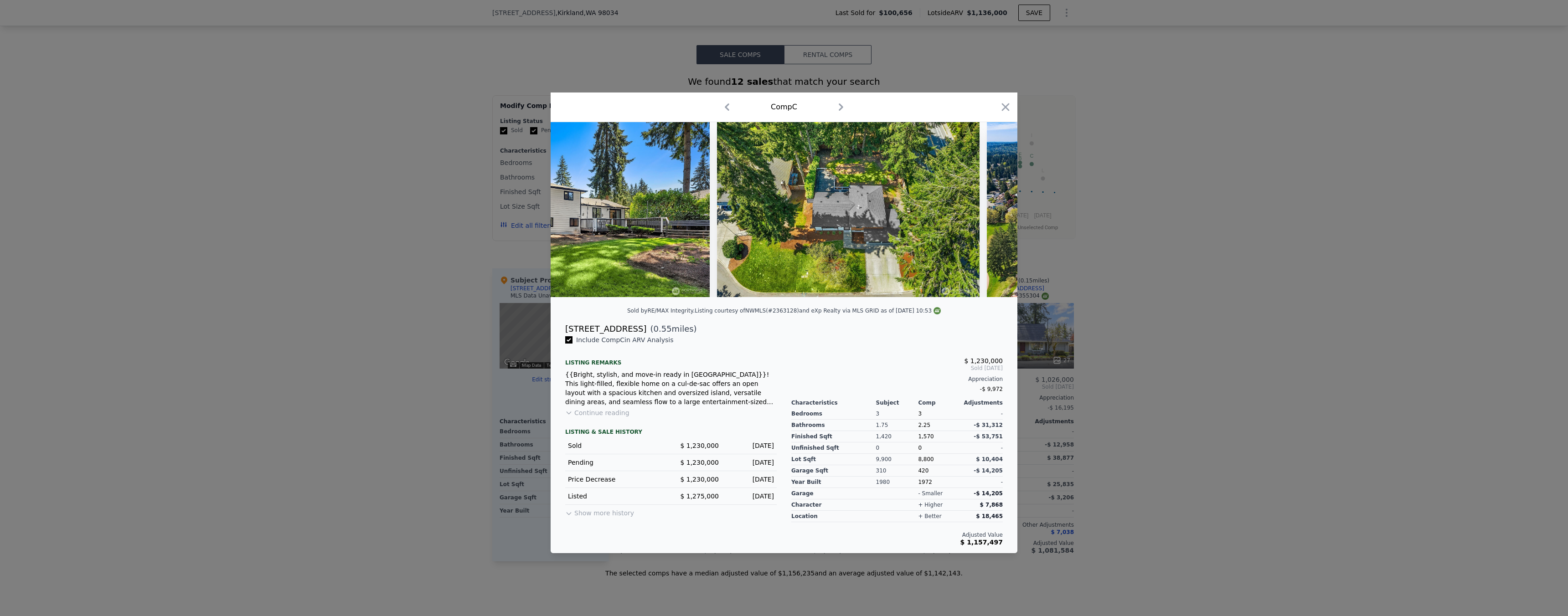
click at [1186, 302] on div at bounding box center [784, 308] width 1568 height 616
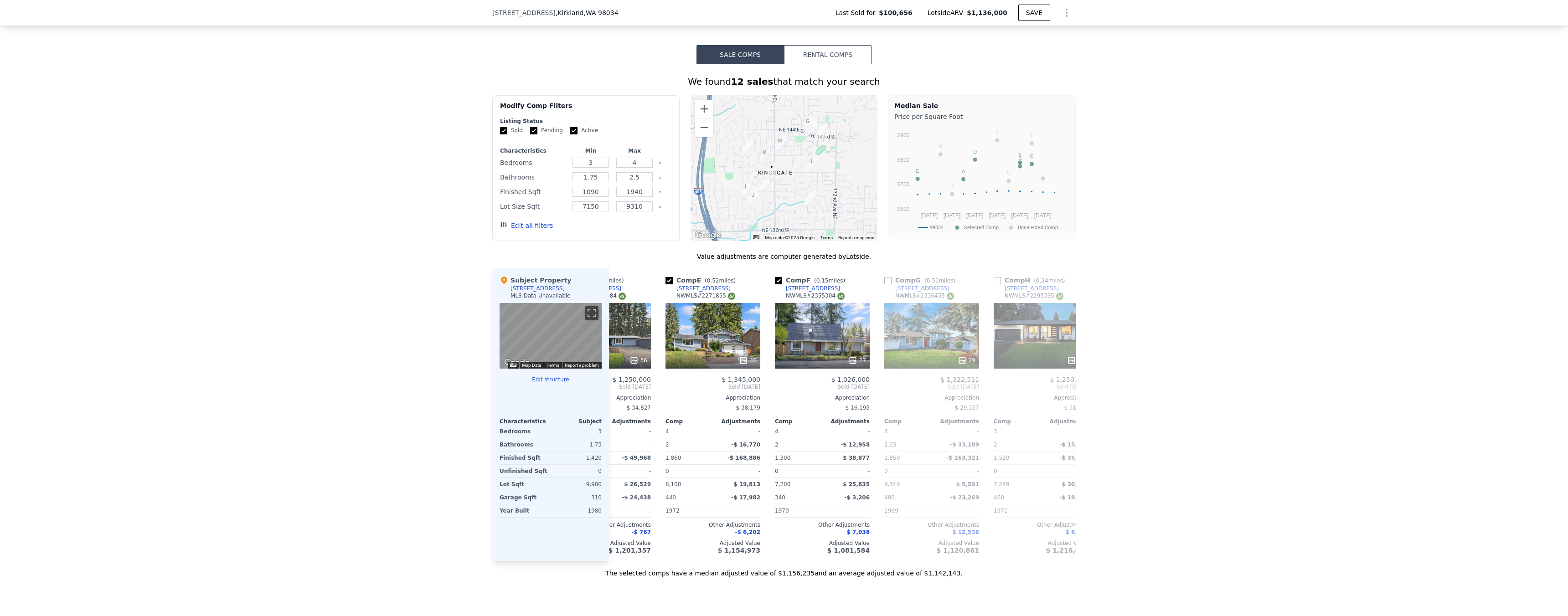
scroll to position [0, 732]
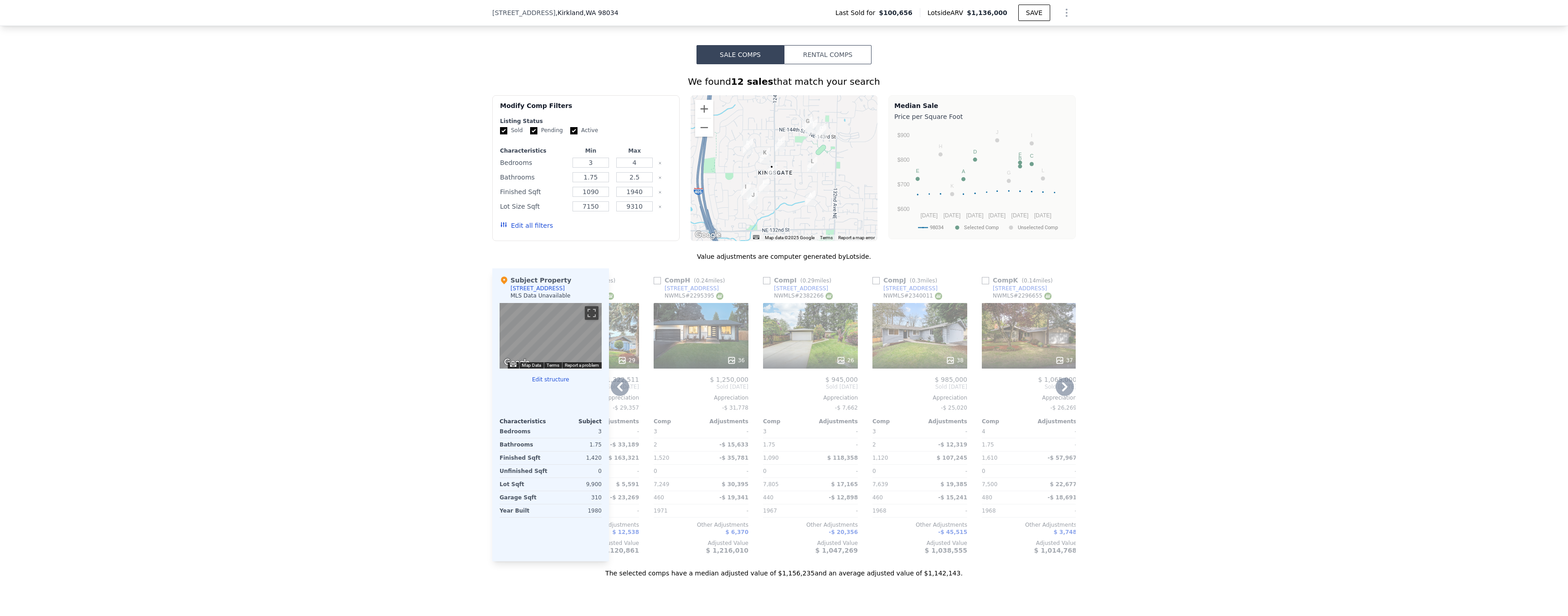
click at [730, 363] on icon at bounding box center [732, 360] width 6 height 6
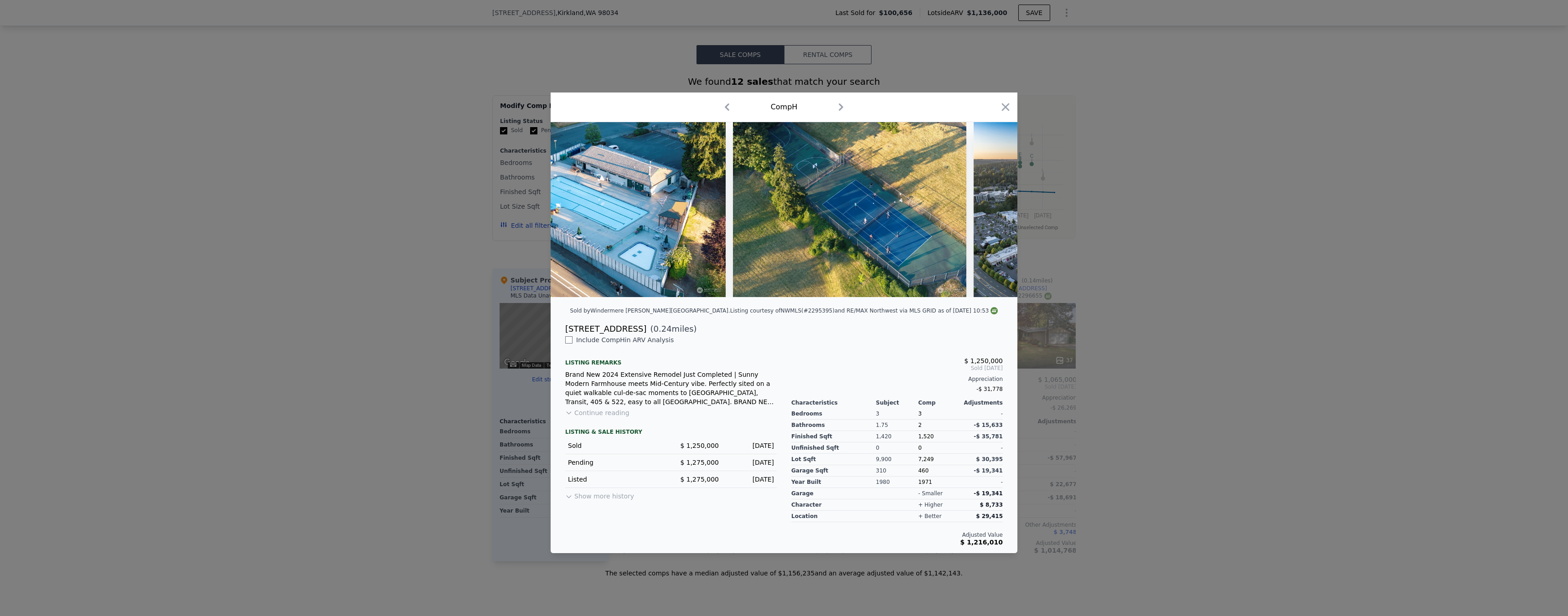
scroll to position [0, 7900]
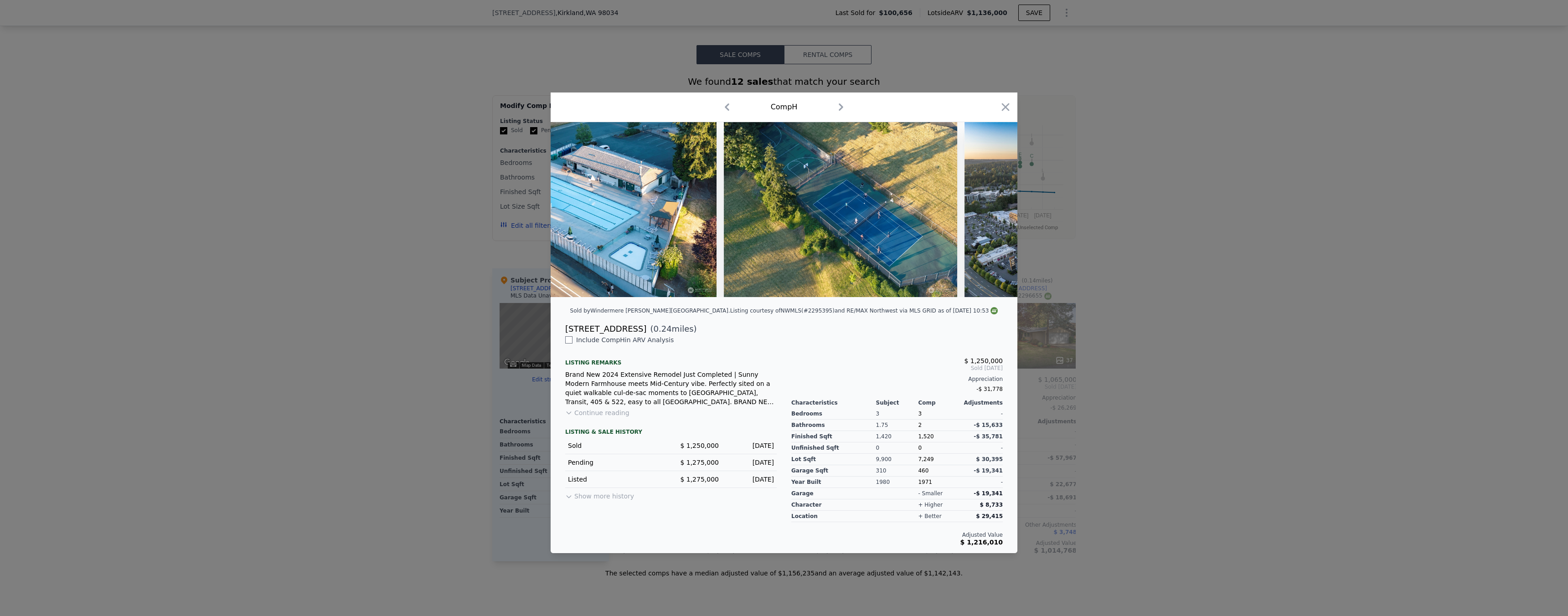
click at [1150, 294] on div at bounding box center [784, 308] width 1568 height 616
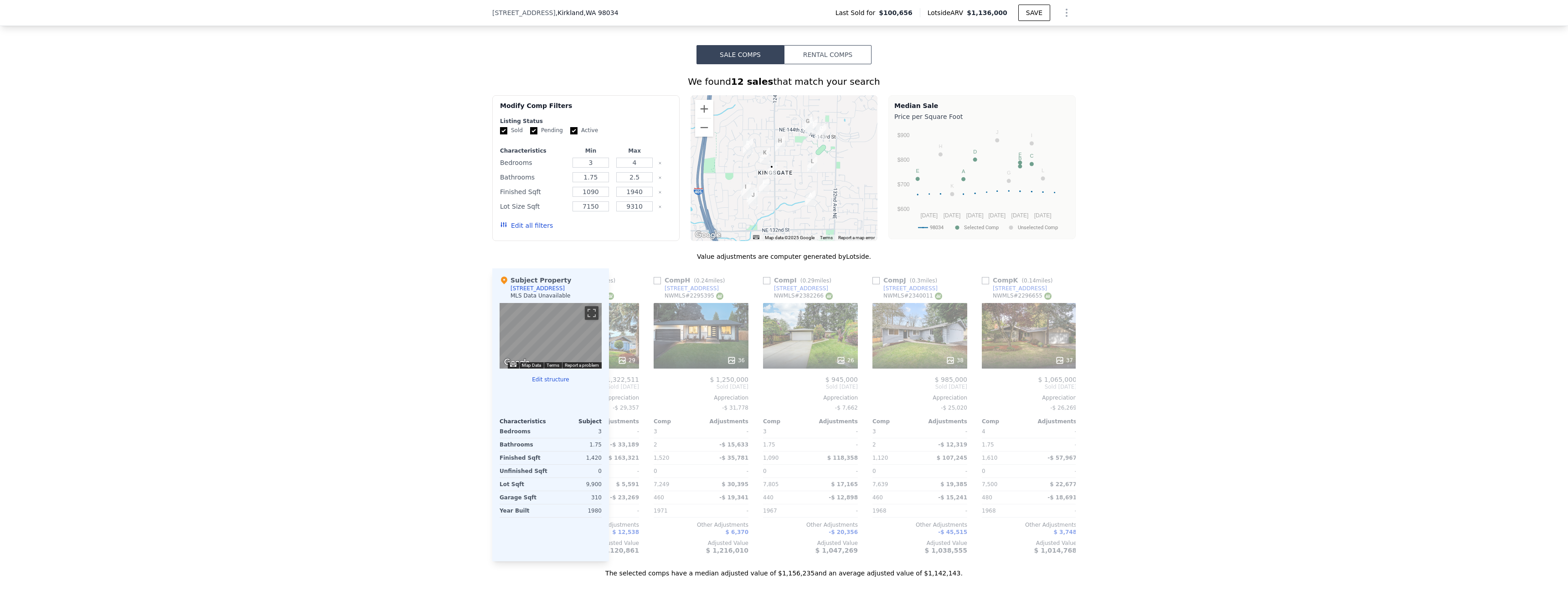
scroll to position [0, 868]
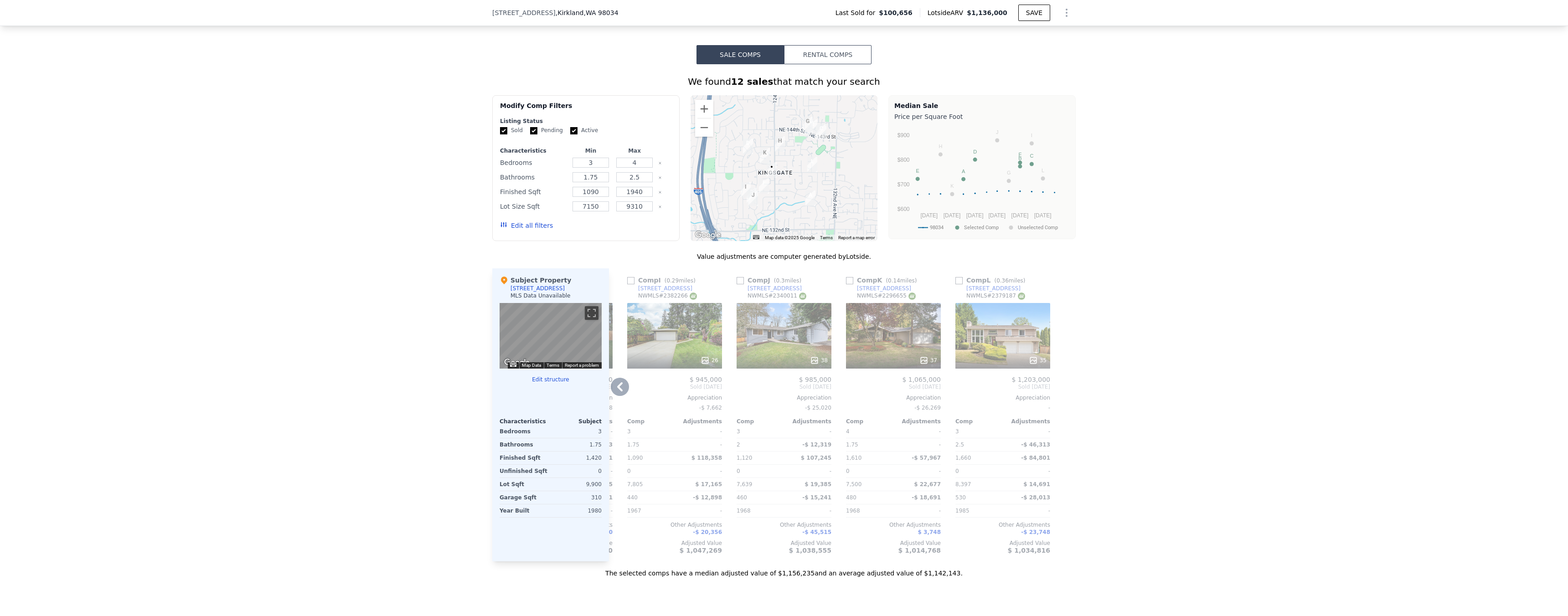
click at [1033, 363] on icon at bounding box center [1033, 360] width 6 height 6
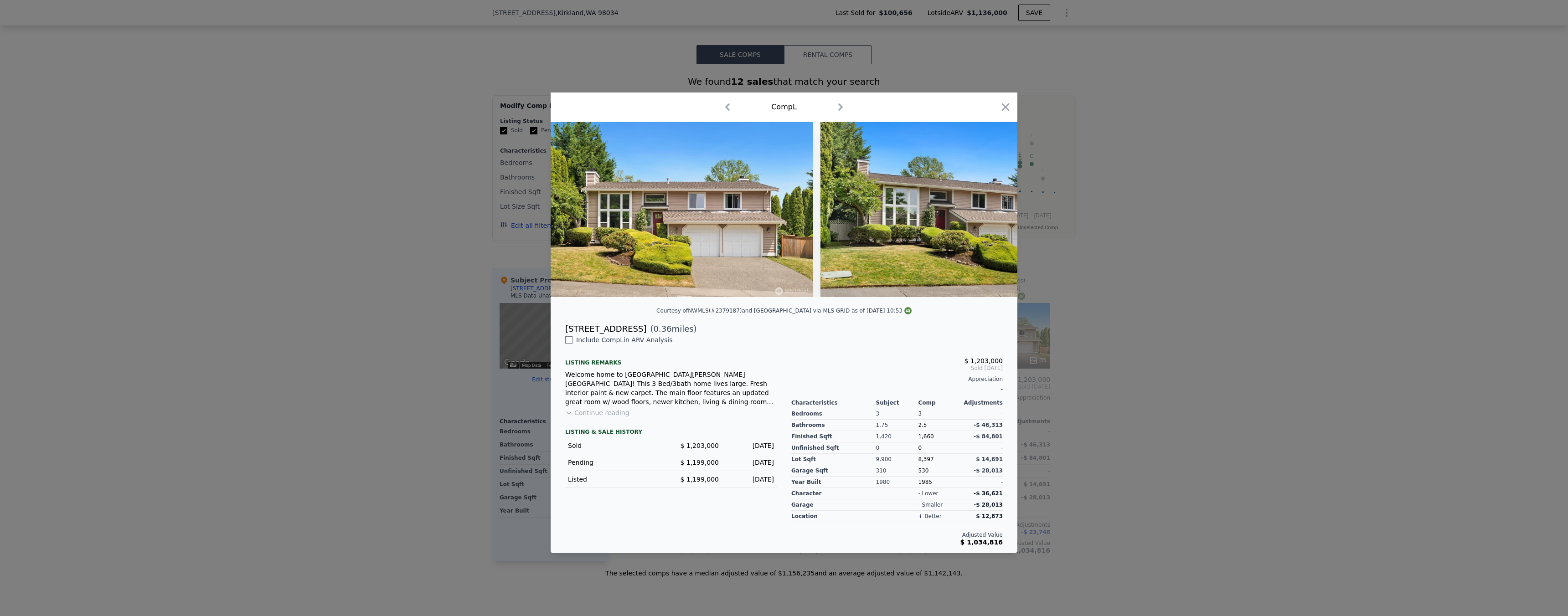
click at [1086, 282] on div at bounding box center [784, 308] width 1568 height 616
